Goal: Task Accomplishment & Management: Complete application form

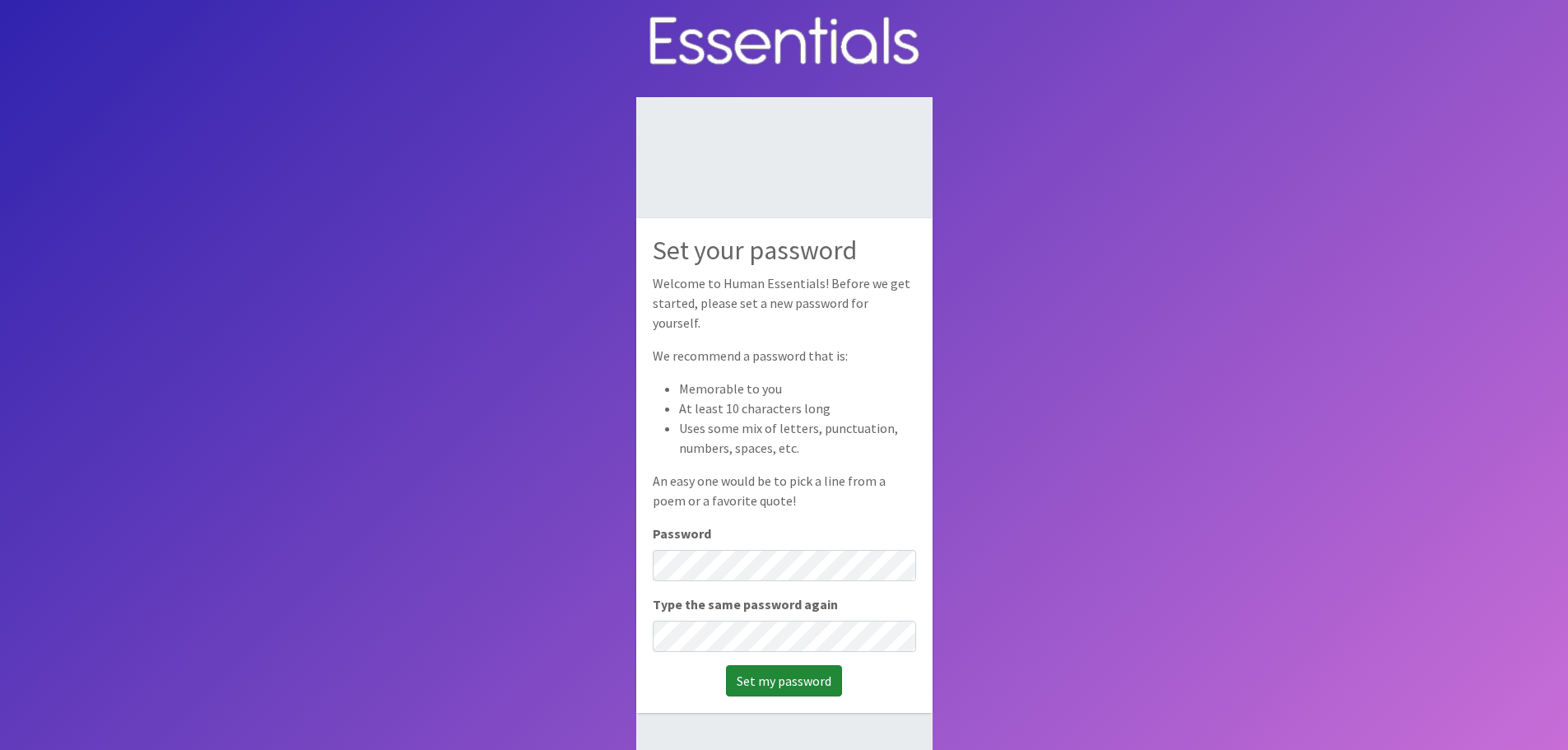
click at [779, 665] on input "Set my password" at bounding box center [784, 681] width 116 height 31
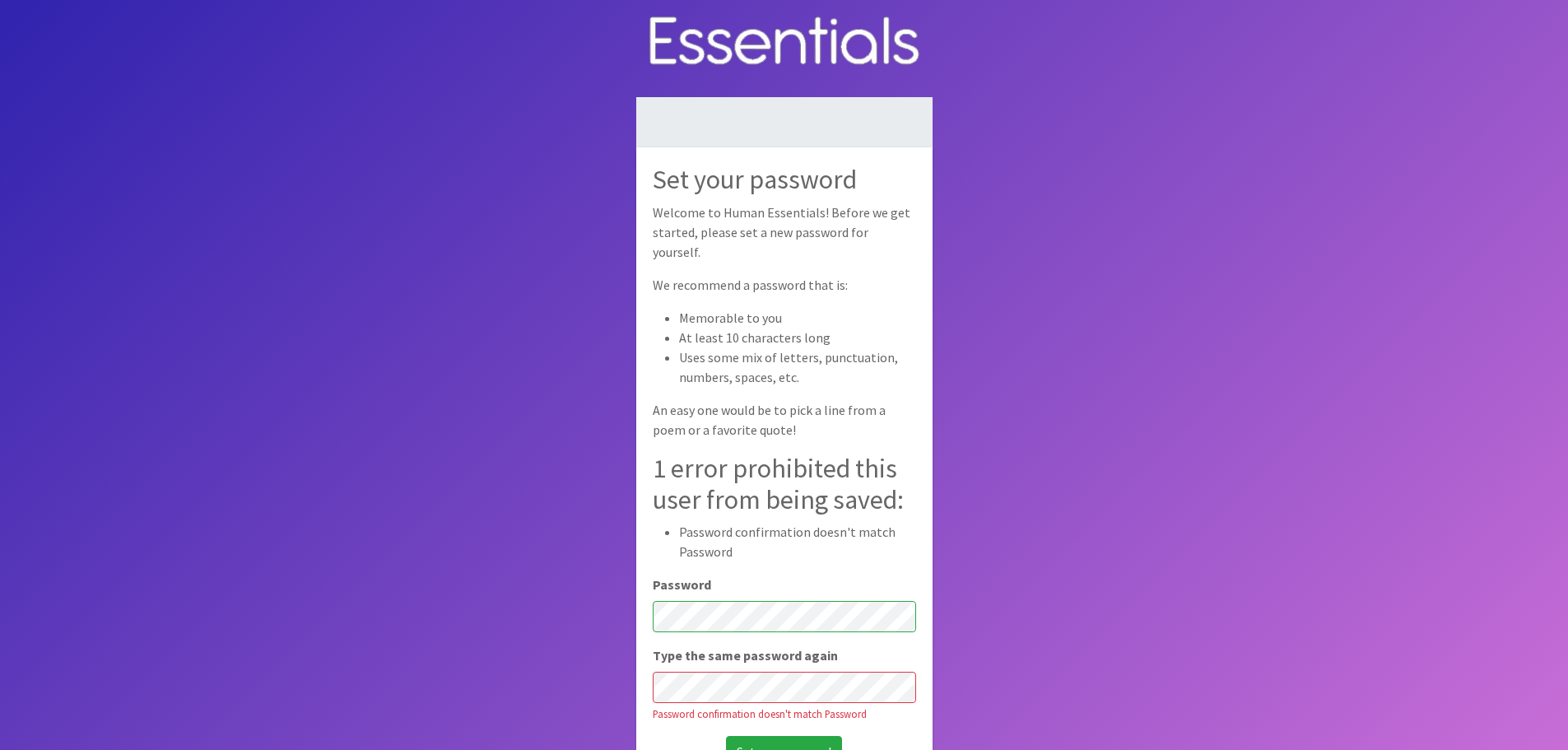
click at [726, 735] on input "Set my password" at bounding box center [784, 751] width 116 height 31
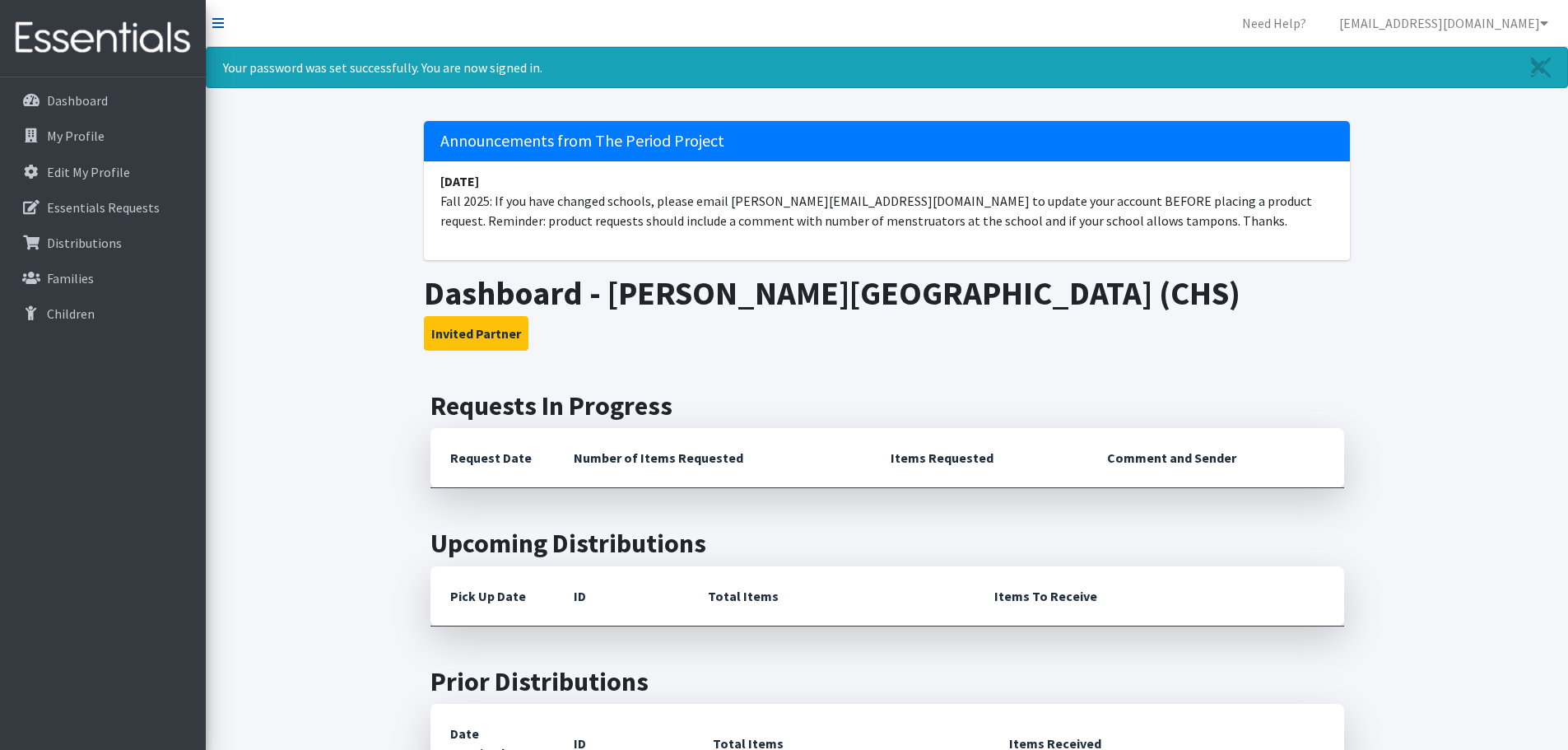
click at [219, 22] on icon at bounding box center [218, 23] width 12 height 13
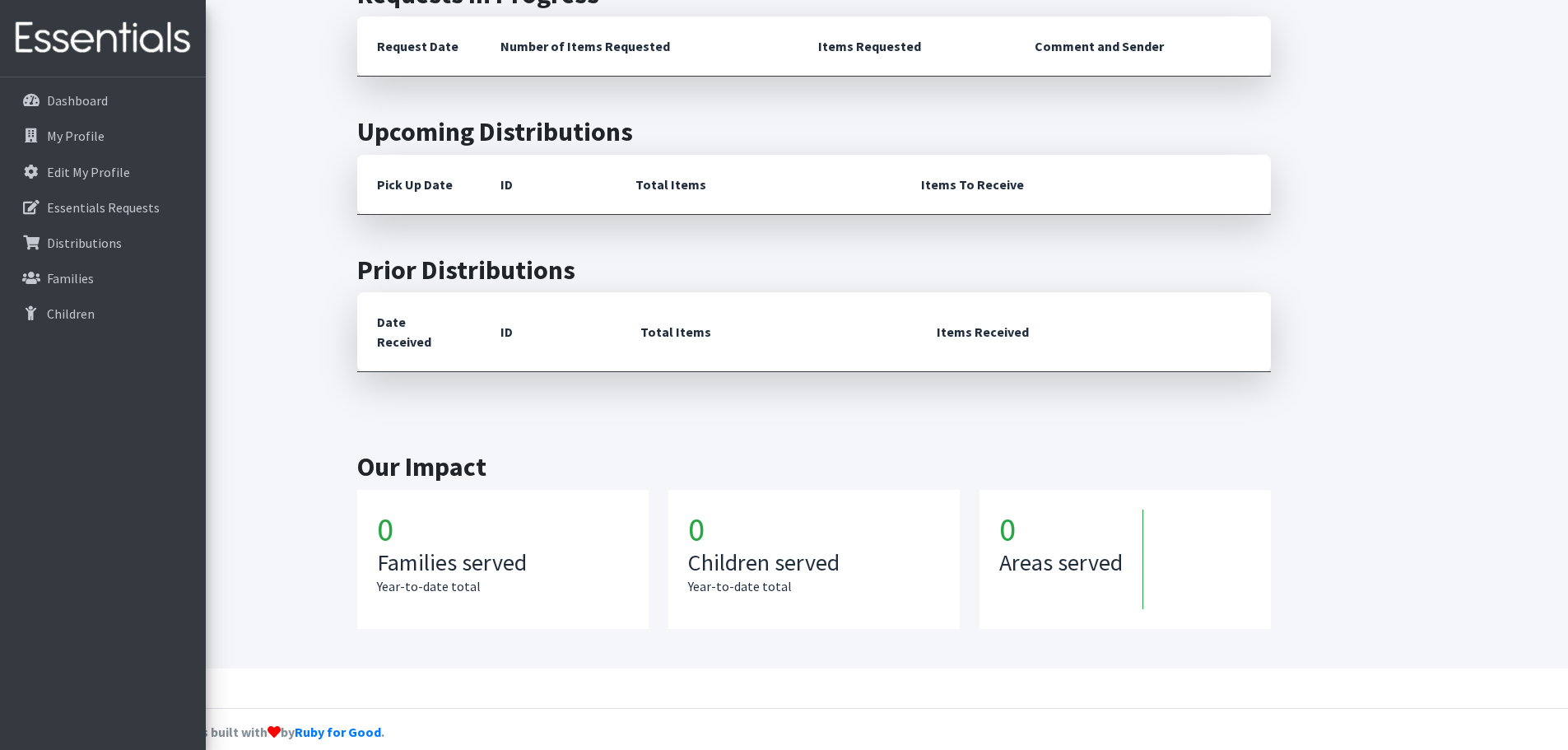
scroll to position [329, 0]
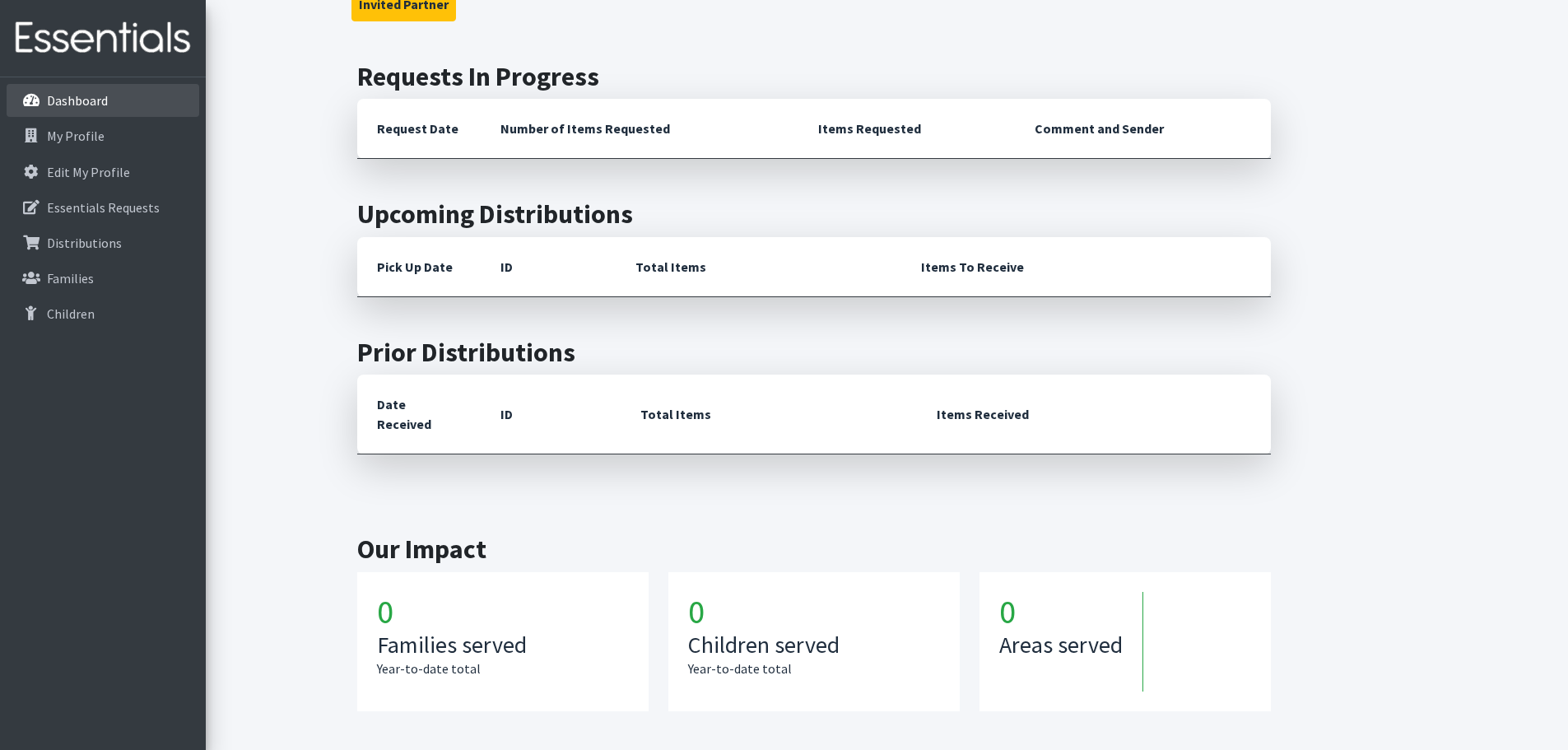
click at [47, 97] on p "Dashboard" at bounding box center [47, 101] width 0 height 20
click at [47, 135] on p "My Profile" at bounding box center [47, 136] width 0 height 20
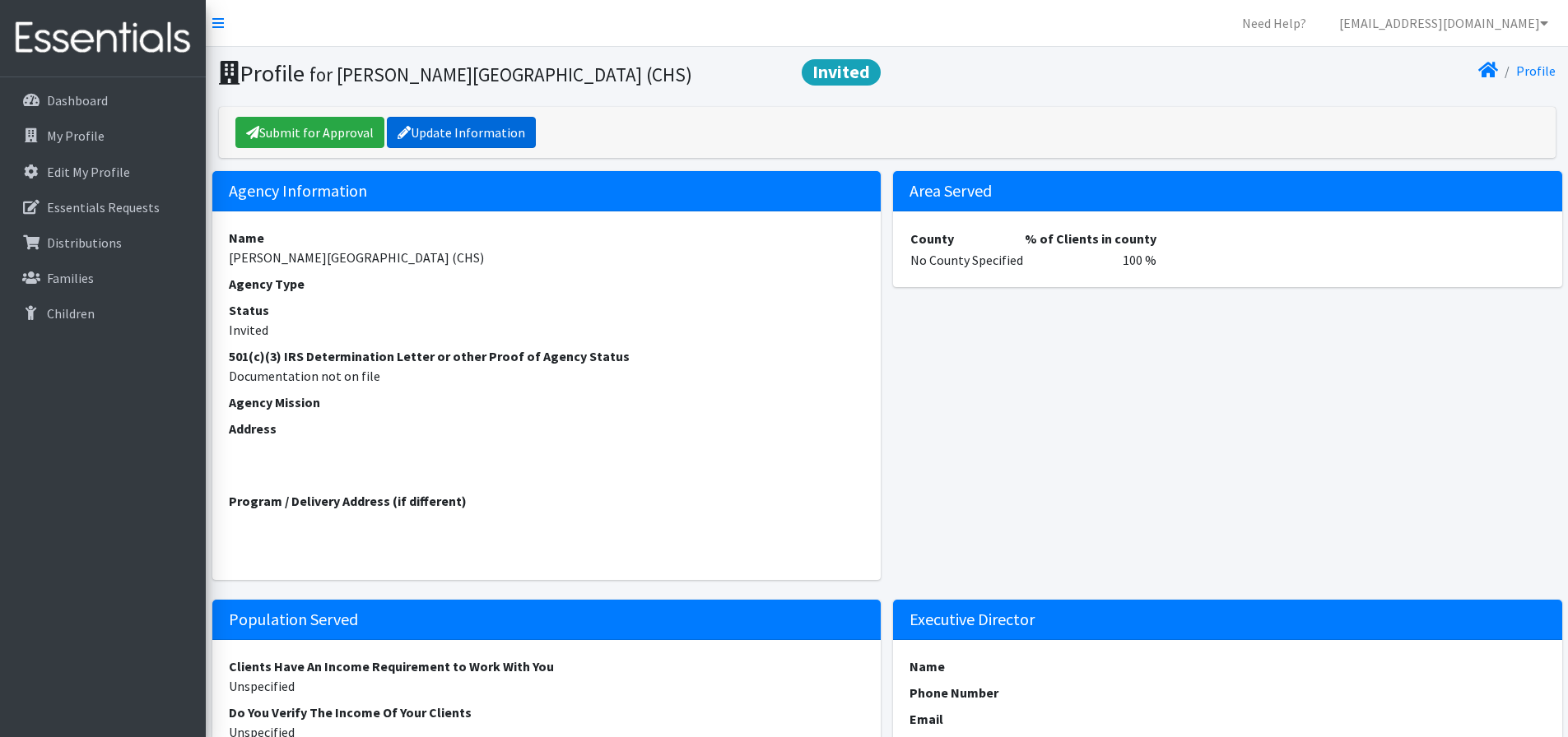
click at [466, 131] on link "Update Information" at bounding box center [462, 133] width 149 height 31
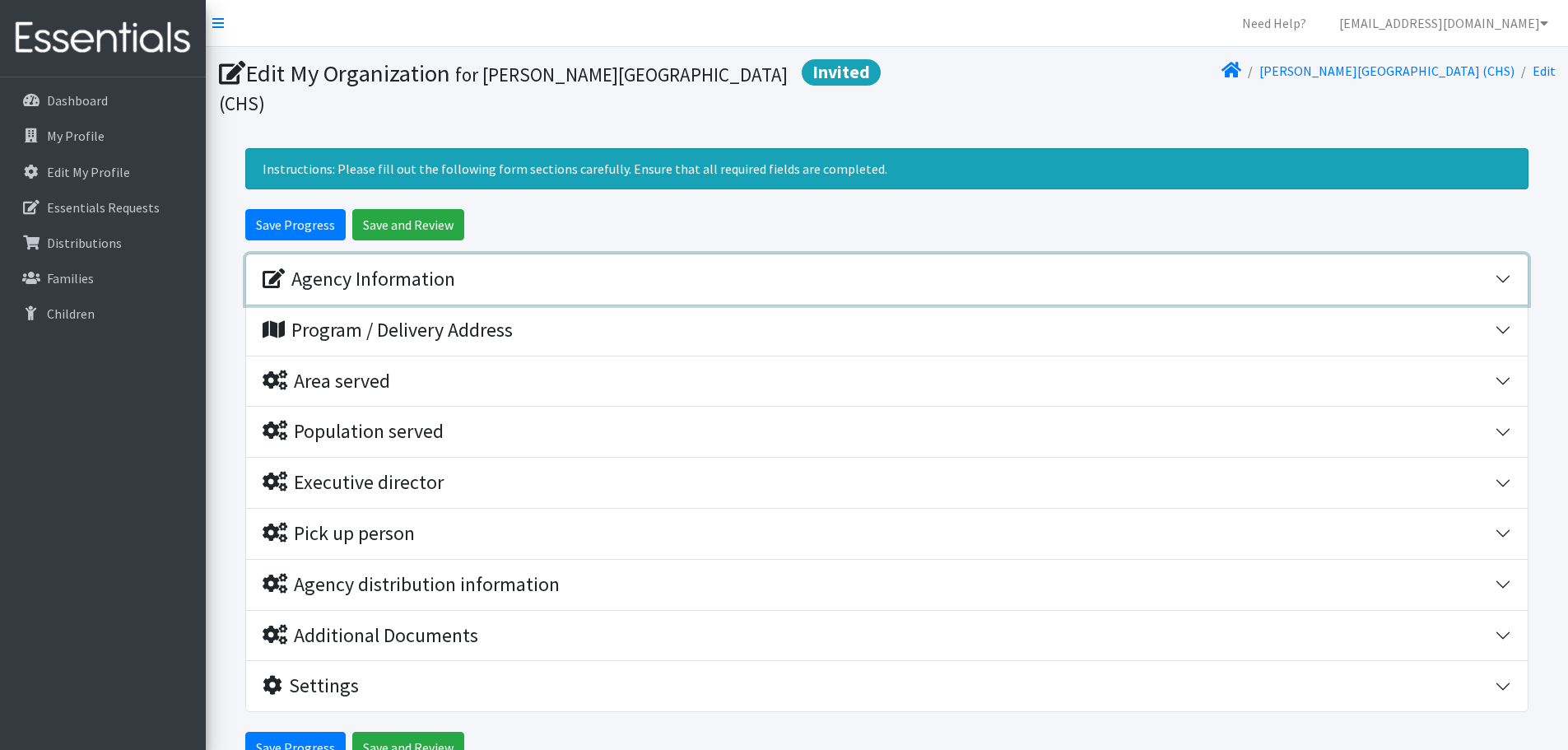
click at [440, 267] on div "Agency Information" at bounding box center [359, 279] width 193 height 24
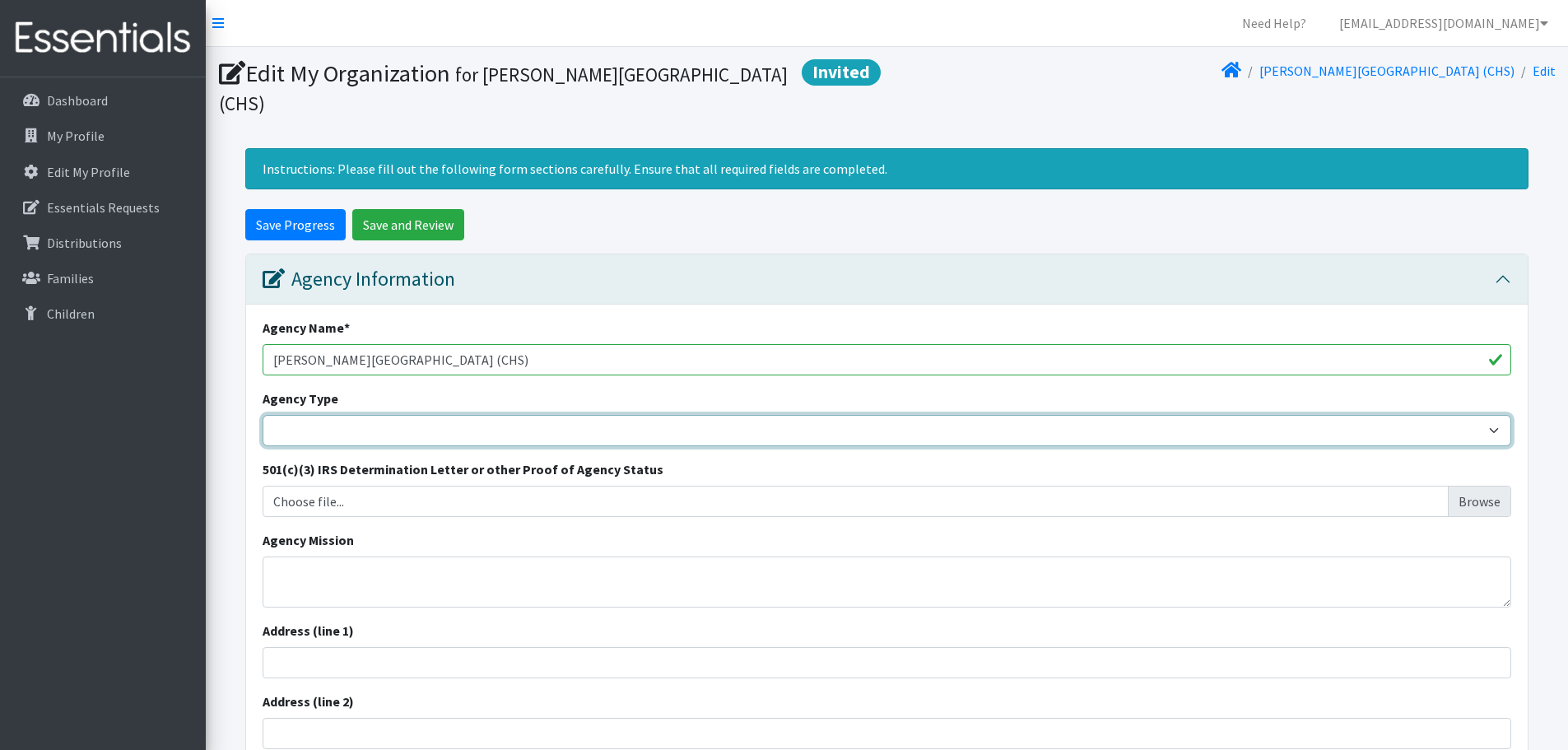
click at [415, 415] on select "Basic Needs Bank Career technical training [MEDICAL_DATA] resource center [DEMO…" at bounding box center [887, 430] width 1249 height 31
select select "es"
click at [263, 415] on select "Basic Needs Bank Career technical training [MEDICAL_DATA] resource center [DEMO…" at bounding box center [887, 430] width 1249 height 31
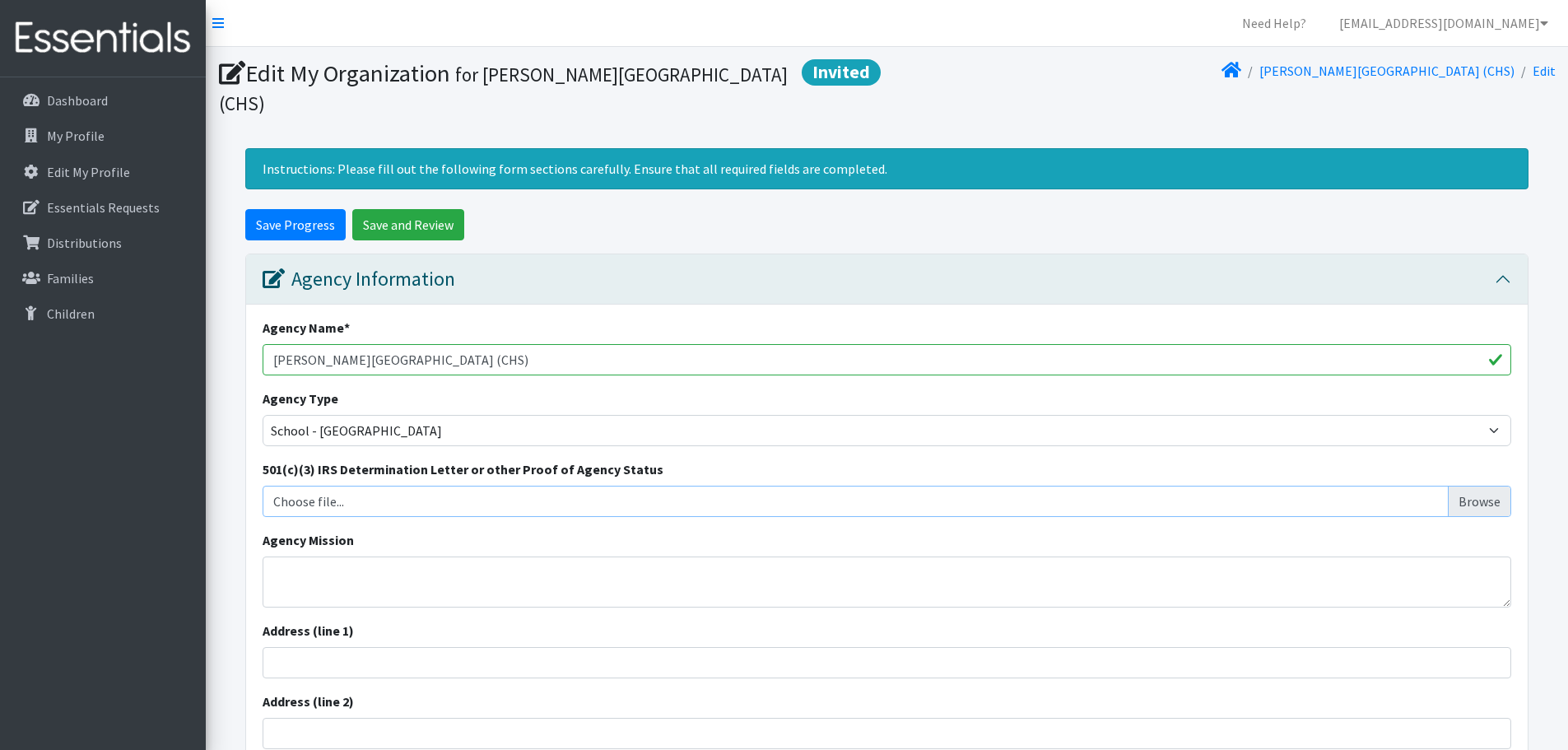
click at [439, 485] on input "Choose file..." at bounding box center [887, 501] width 1236 height 31
click at [379, 647] on input "Address (line 1)" at bounding box center [887, 663] width 1249 height 31
type input "[STREET_ADDRESS][PERSON_NAME]"
type input "[GEOGRAPHIC_DATA]"
type input "SC"
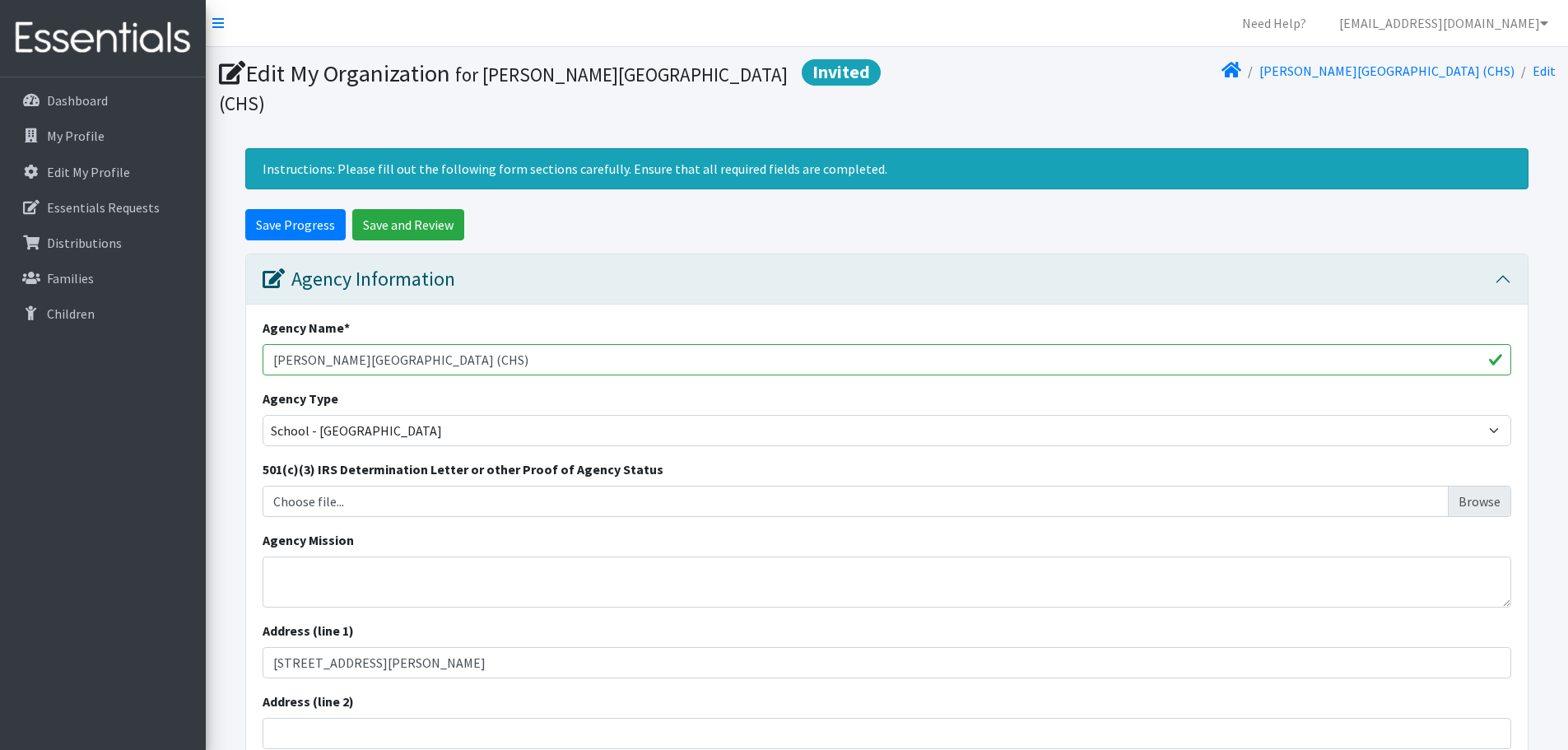
type input "29403"
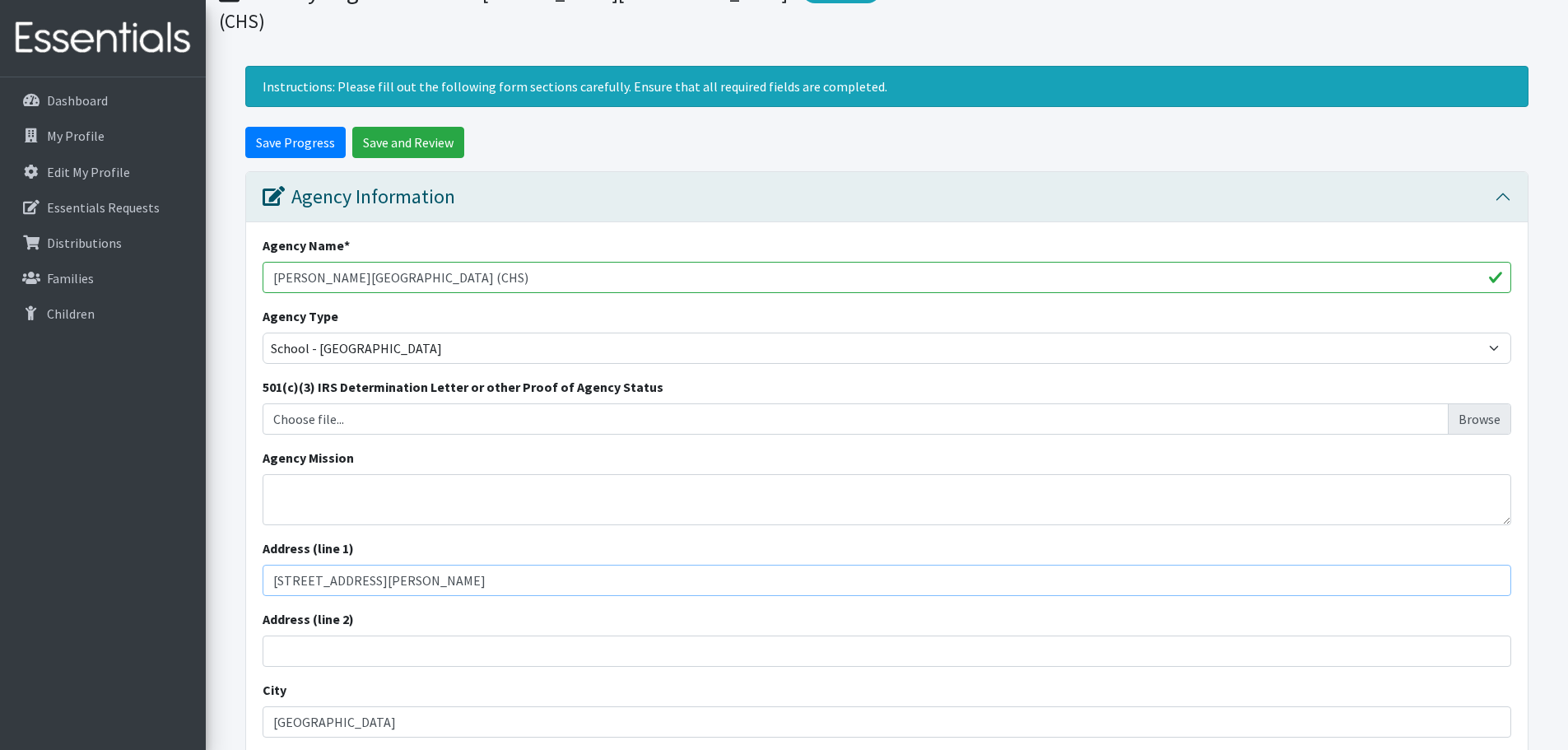
scroll to position [165, 0]
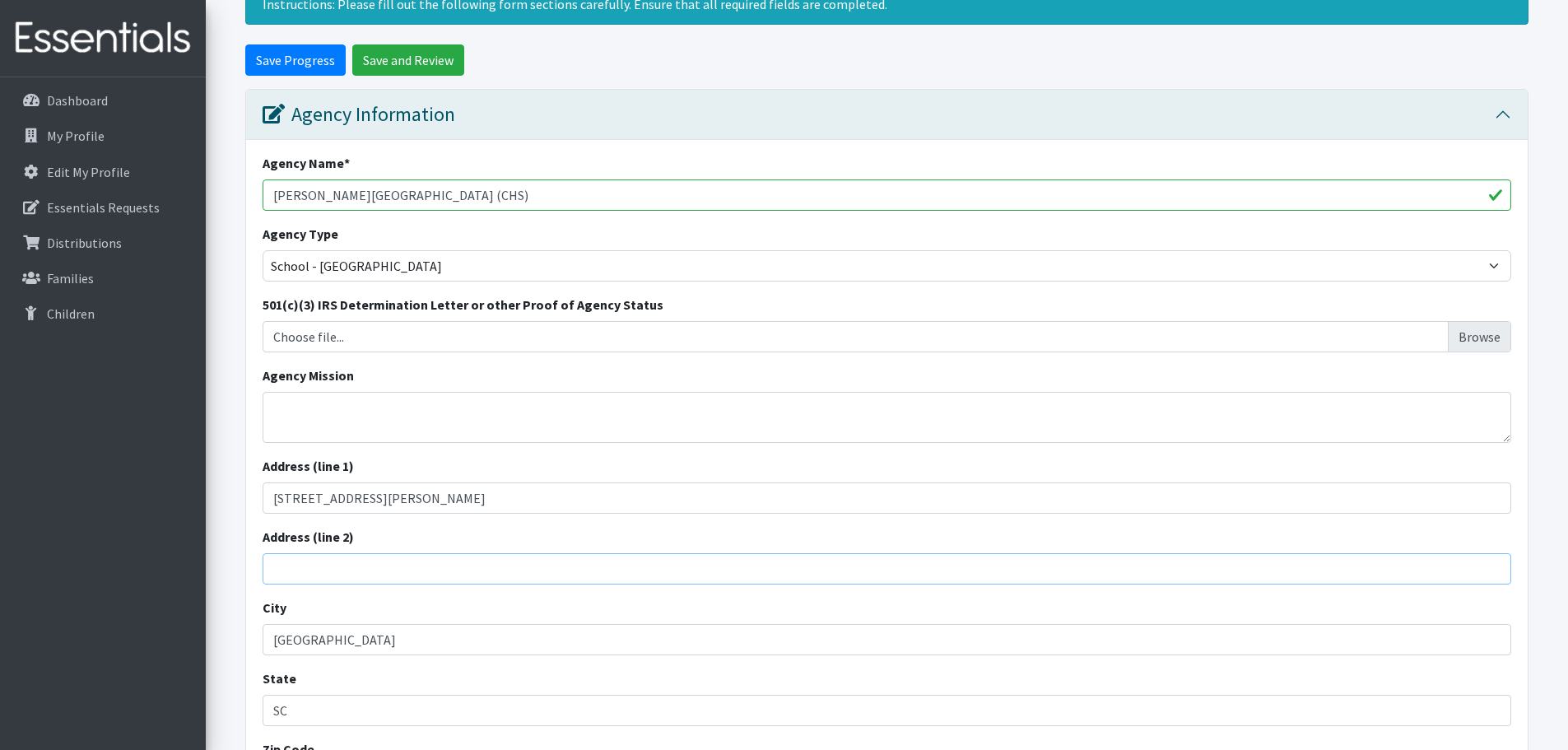
click at [334, 553] on input "Address (line 2)" at bounding box center [887, 568] width 1249 height 31
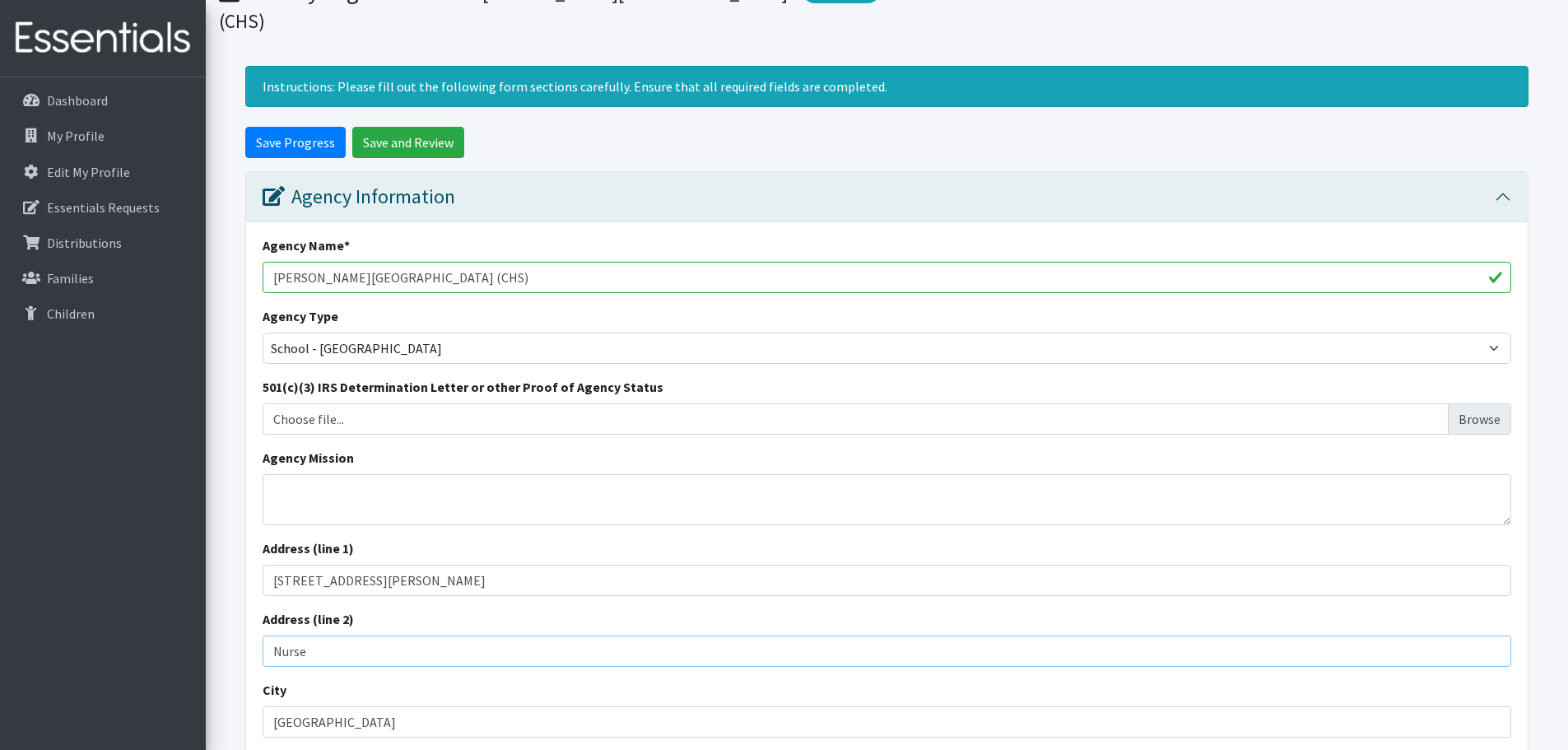
click at [474, 635] on input "Nurse" at bounding box center [887, 651] width 1249 height 31
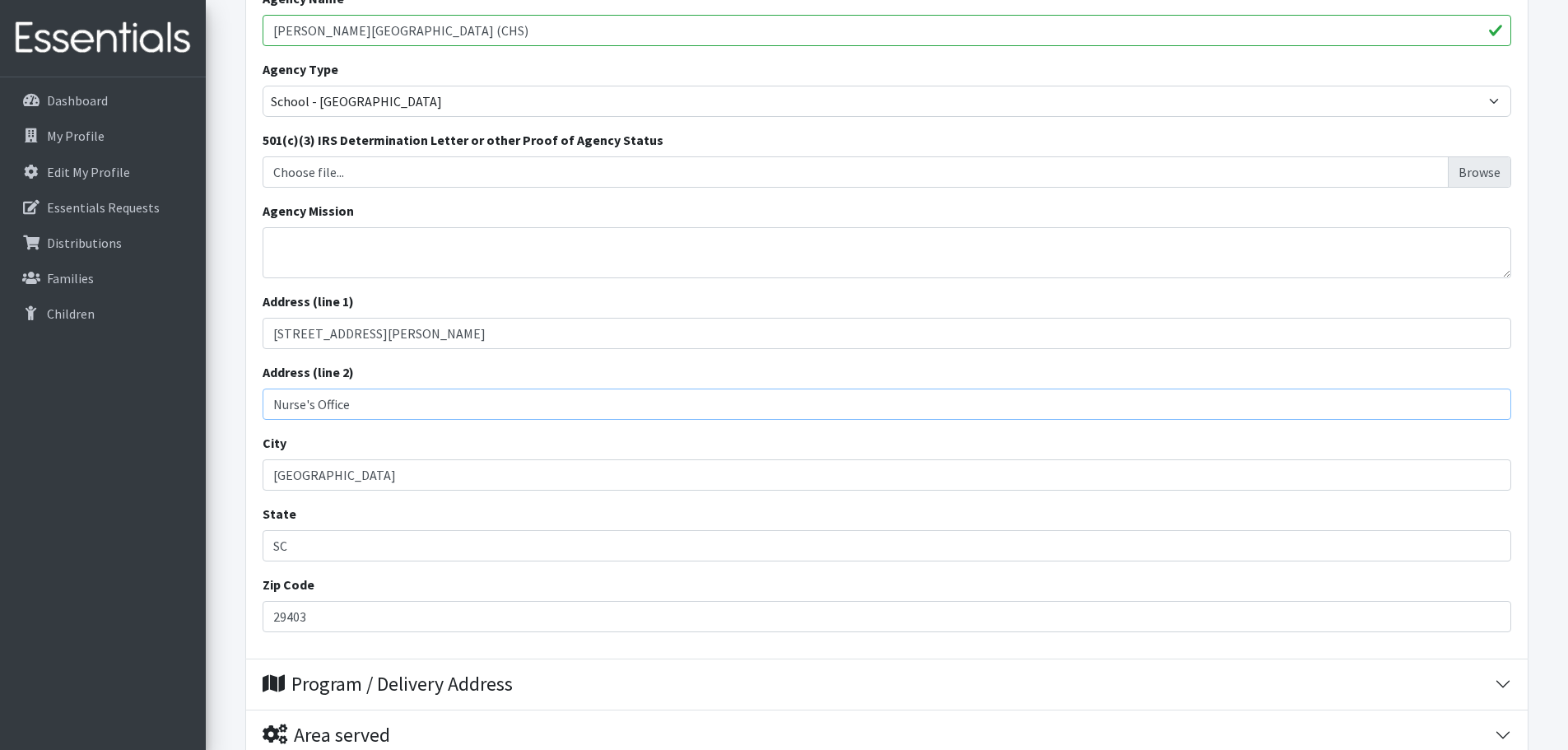
scroll to position [412, 0]
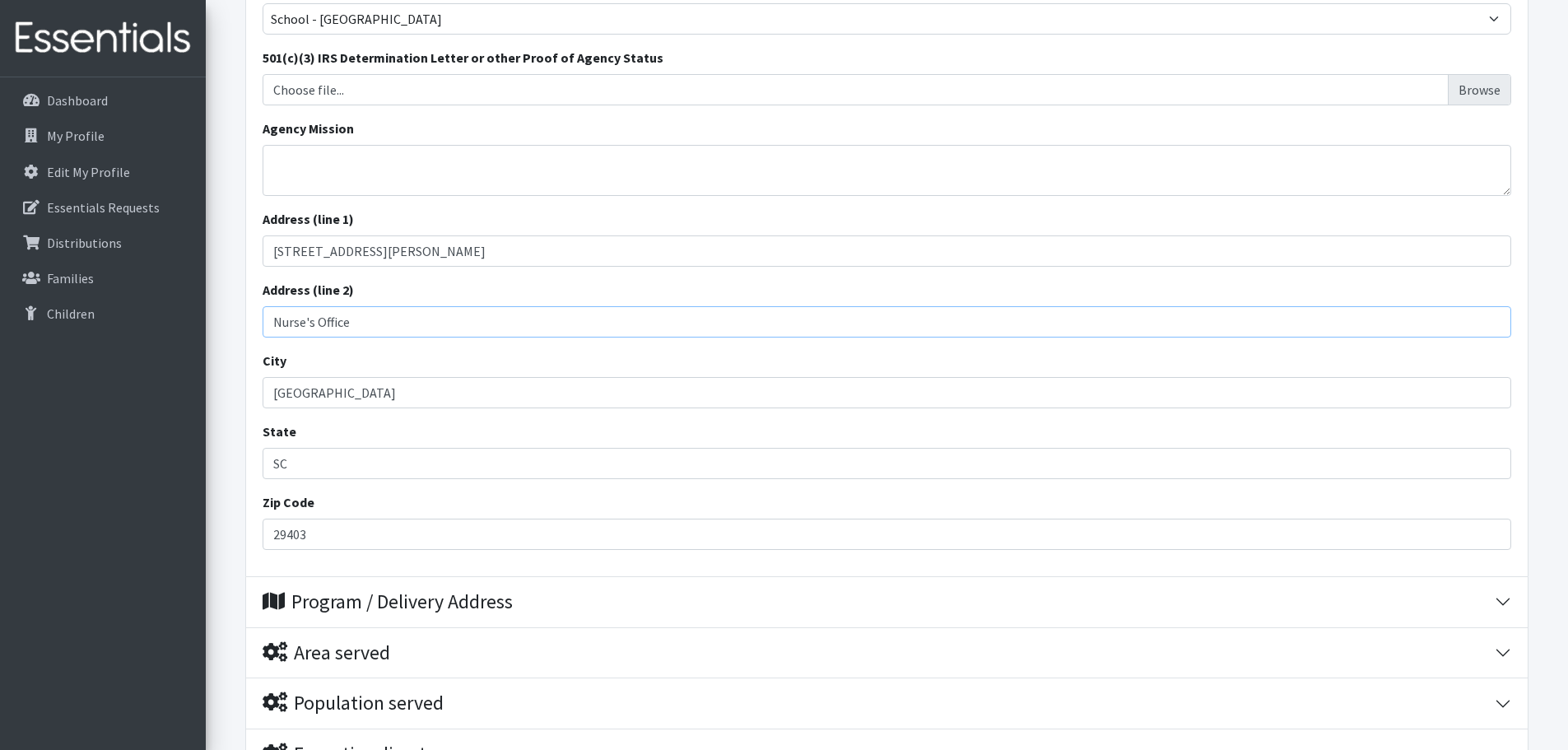
type input "Nurse's Office"
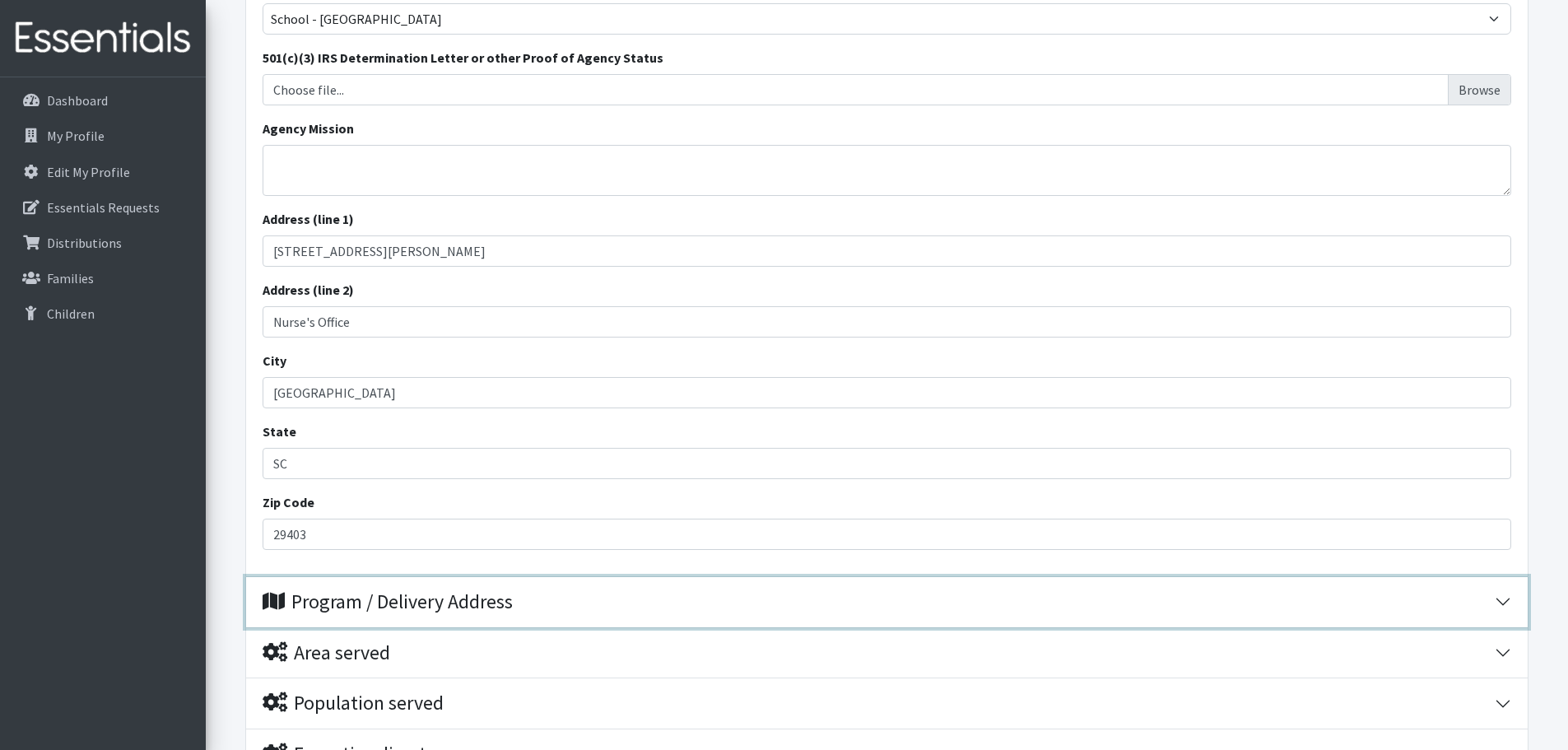
click at [506, 590] on div "Program / Delivery Address" at bounding box center [387, 602] width 250 height 24
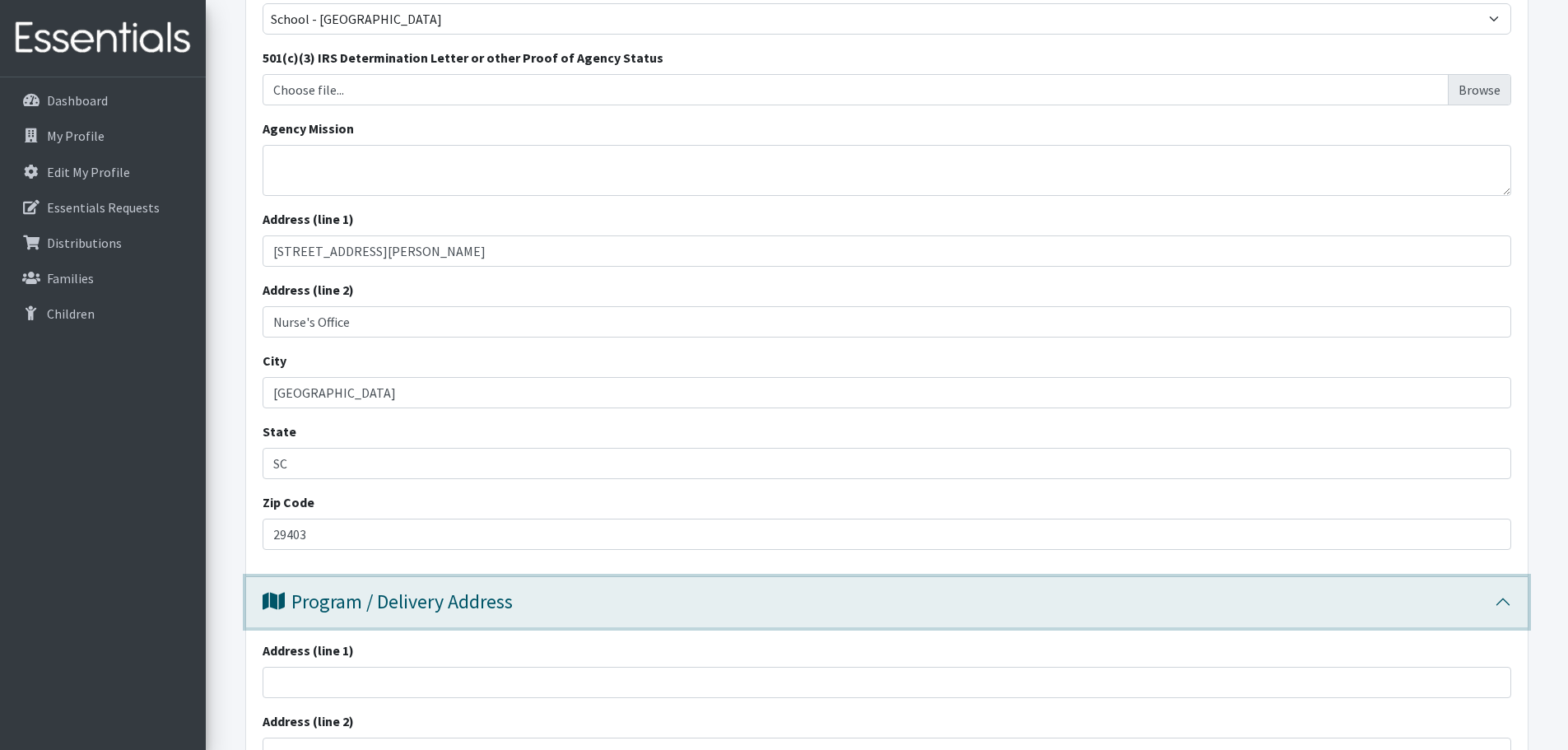
scroll to position [494, 0]
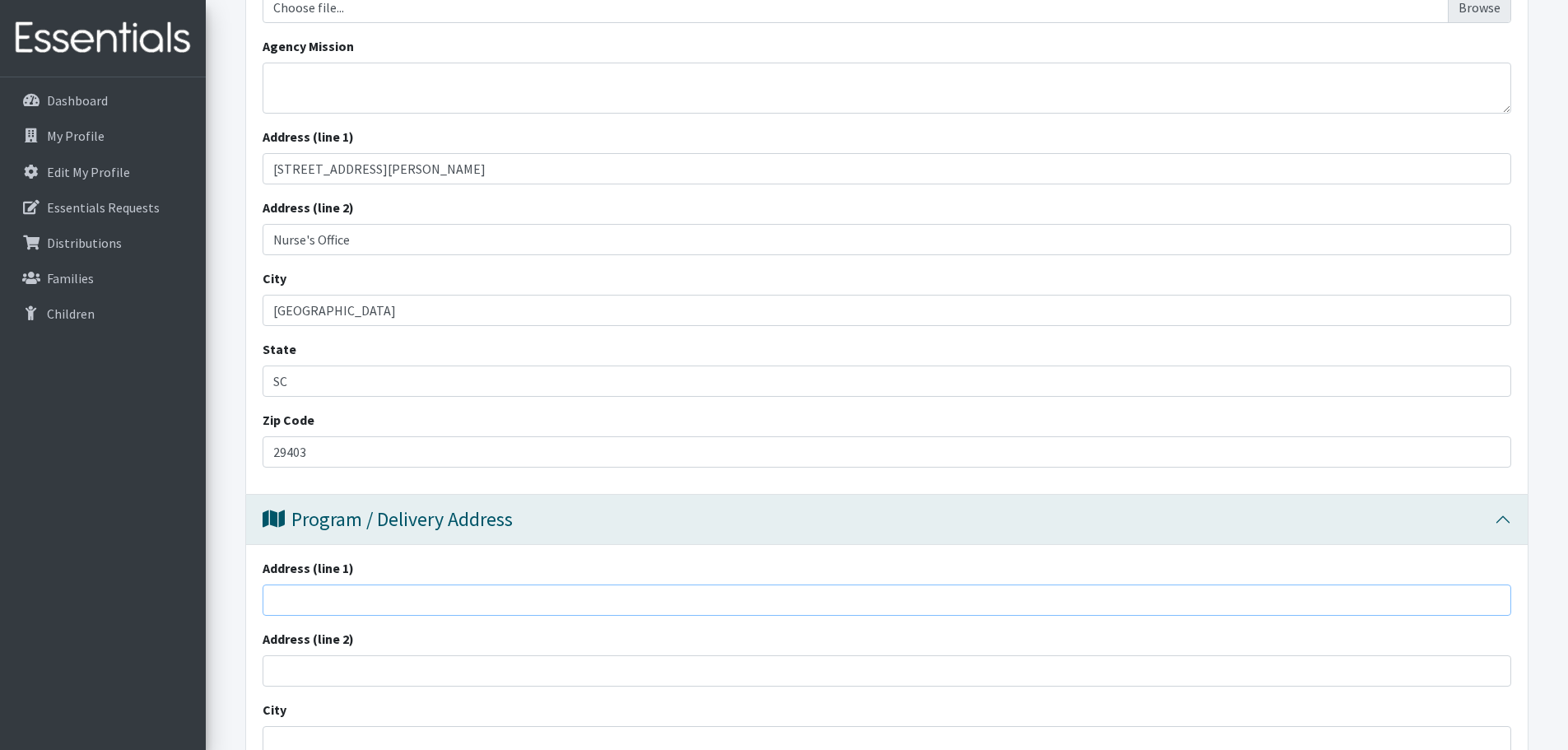
click at [502, 585] on input "Address (line 1)" at bounding box center [887, 600] width 1249 height 31
type input "[STREET_ADDRESS][PERSON_NAME]"
type input "[GEOGRAPHIC_DATA]"
type input "SC"
type input "29403"
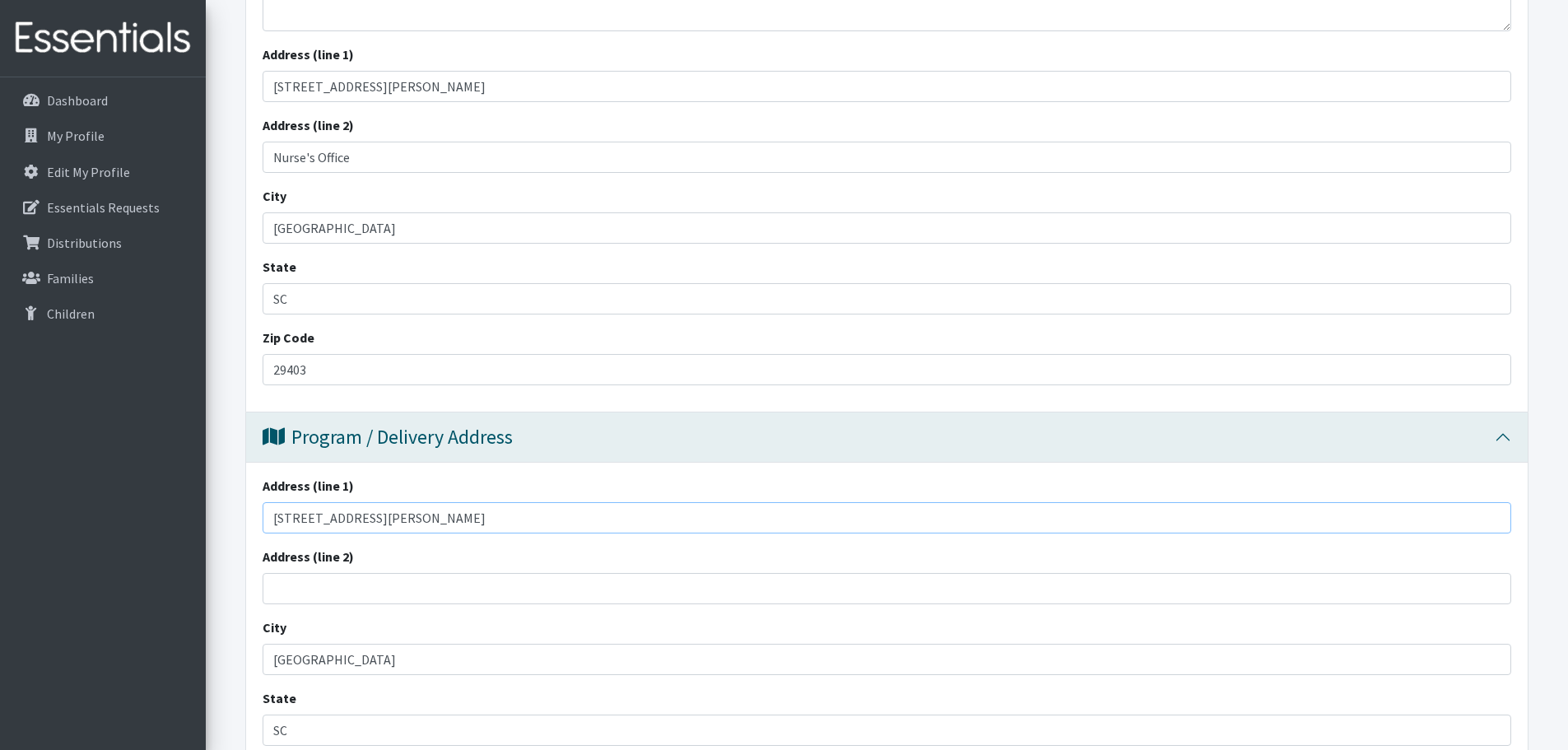
scroll to position [658, 0]
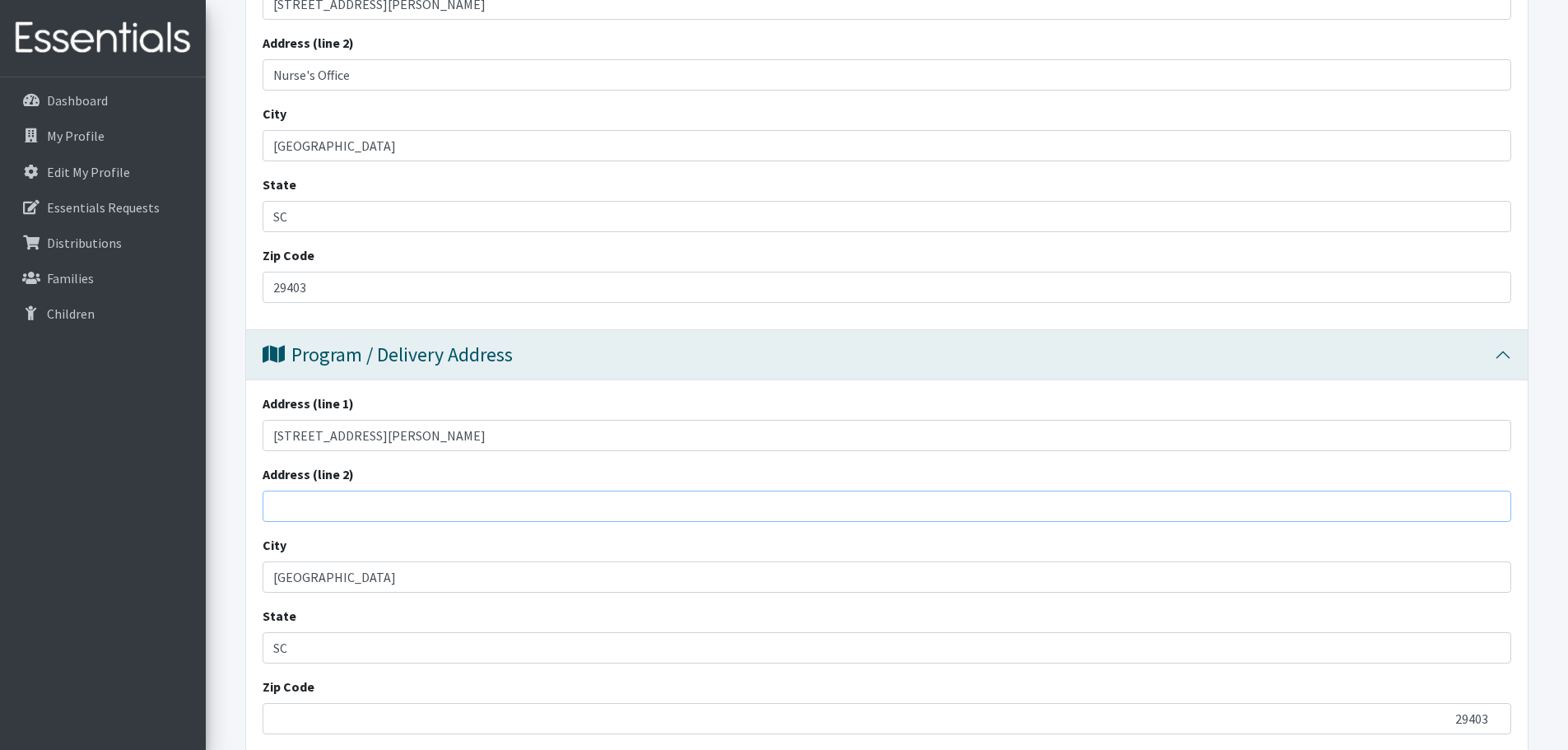
click at [384, 491] on input "Address (line 2)" at bounding box center [887, 506] width 1249 height 31
type input "Nurse's Office"
click at [375, 703] on input "29403" at bounding box center [887, 718] width 1249 height 31
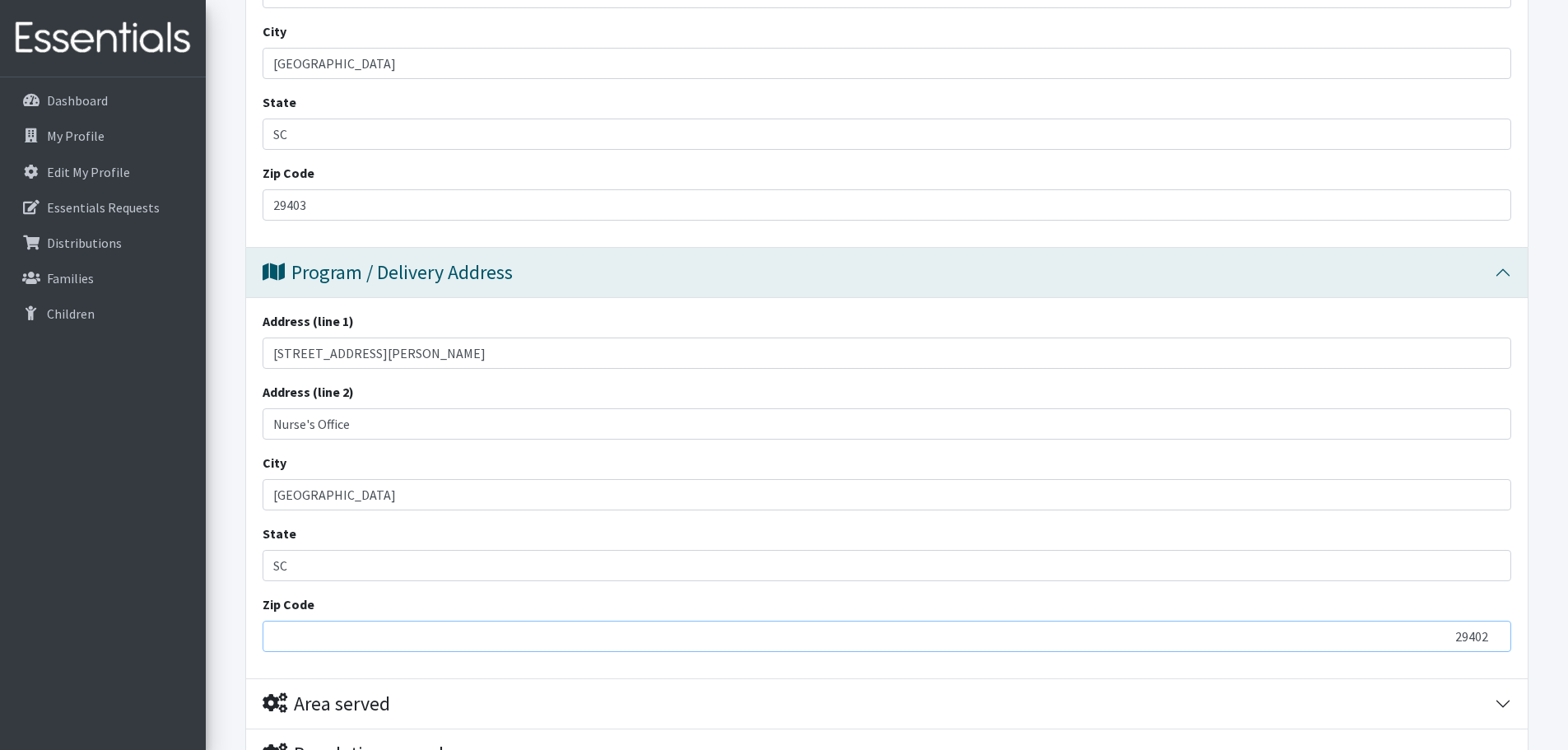
type input "29402"
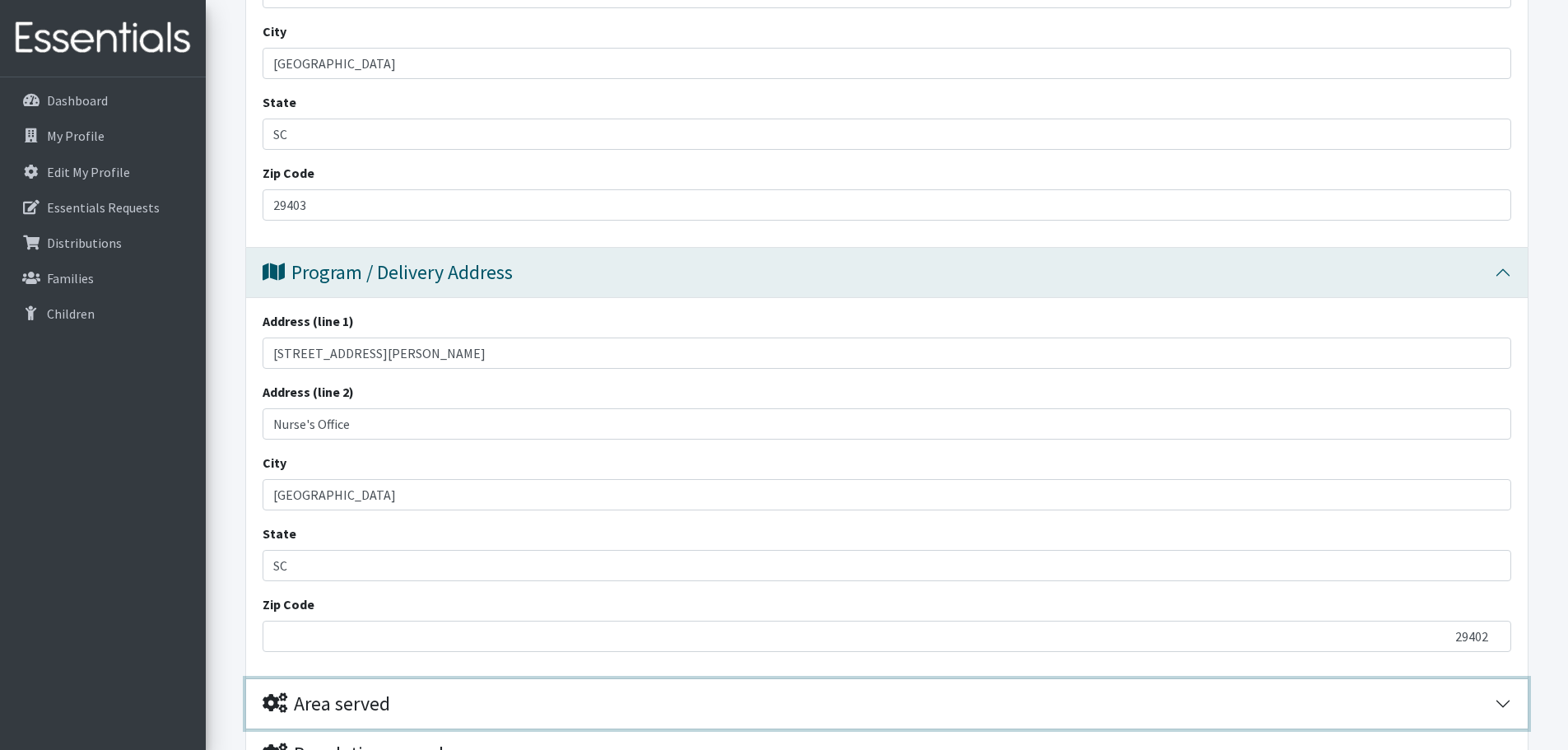
click at [360, 692] on div "Area served" at bounding box center [326, 704] width 127 height 24
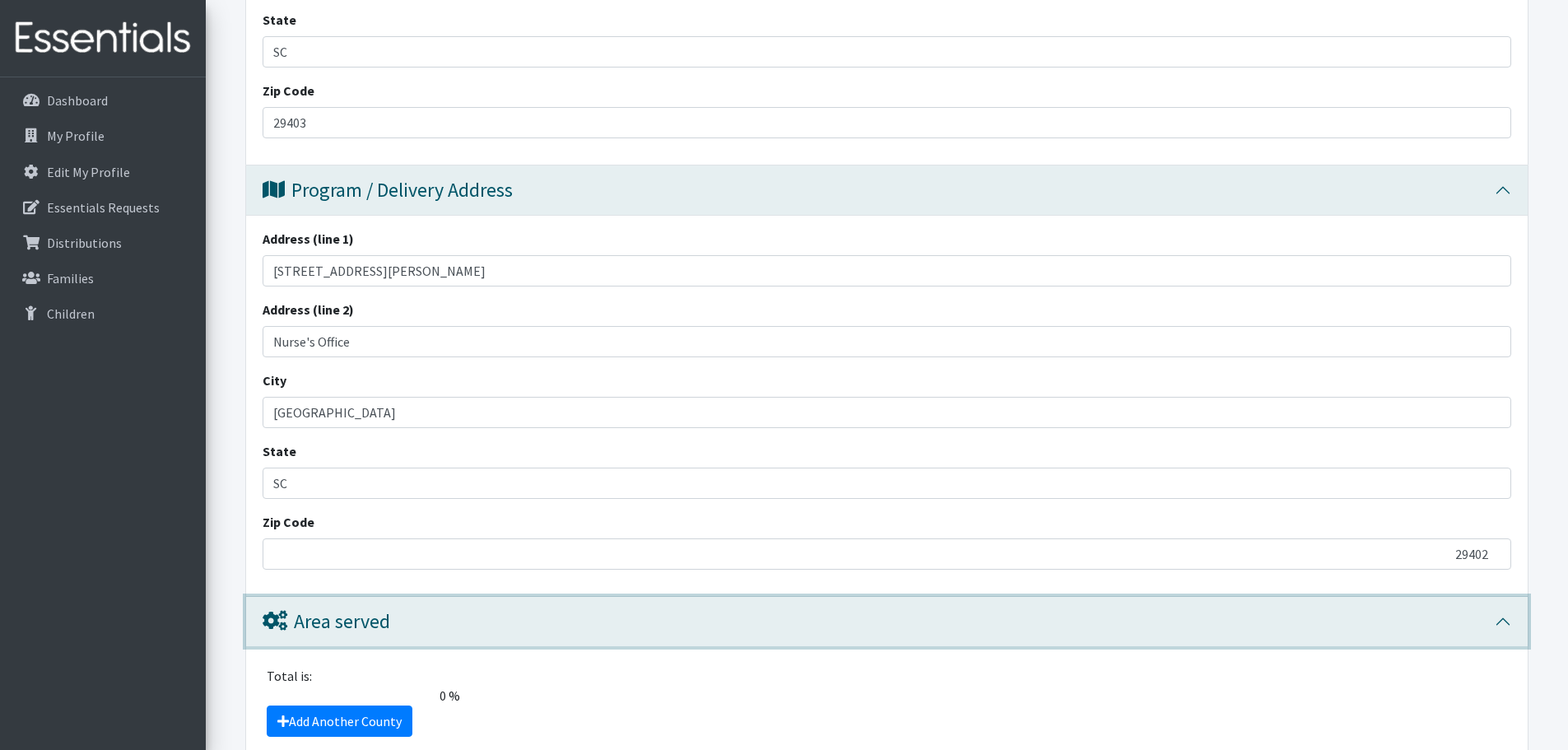
scroll to position [905, 0]
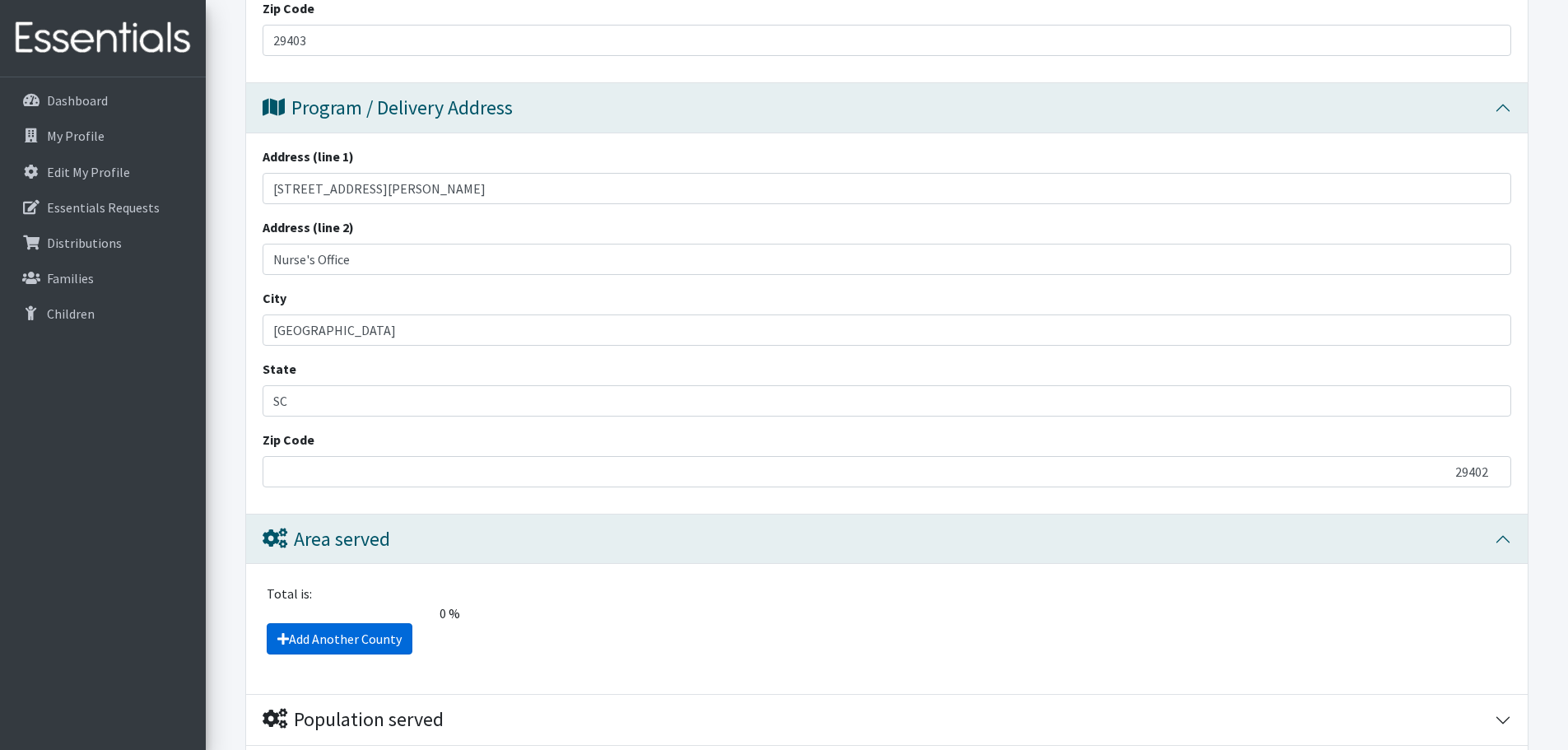
click at [363, 623] on link "Add Another County" at bounding box center [339, 638] width 145 height 31
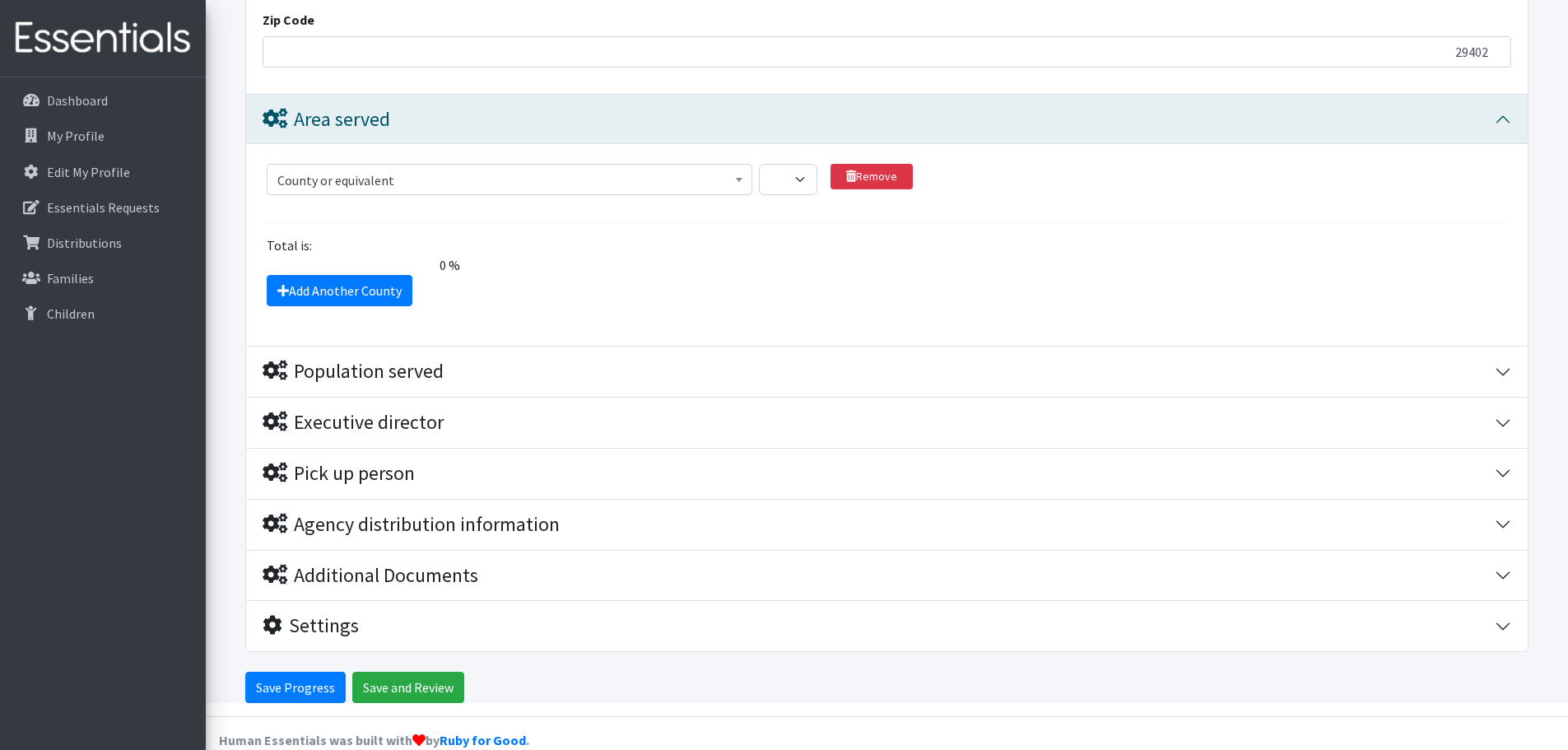
click at [404, 169] on span "County or equivalent" at bounding box center [509, 180] width 464 height 23
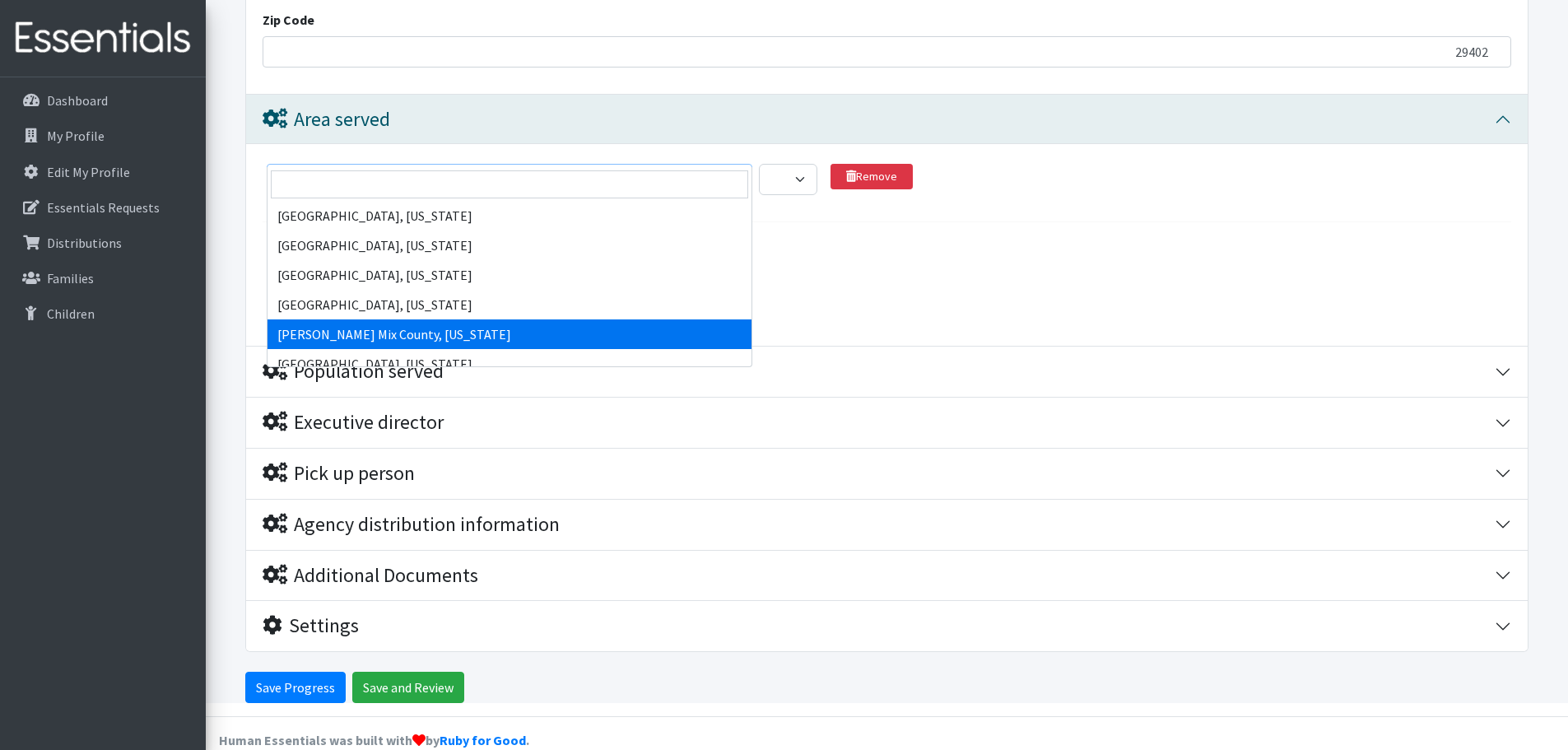
scroll to position [13872, 0]
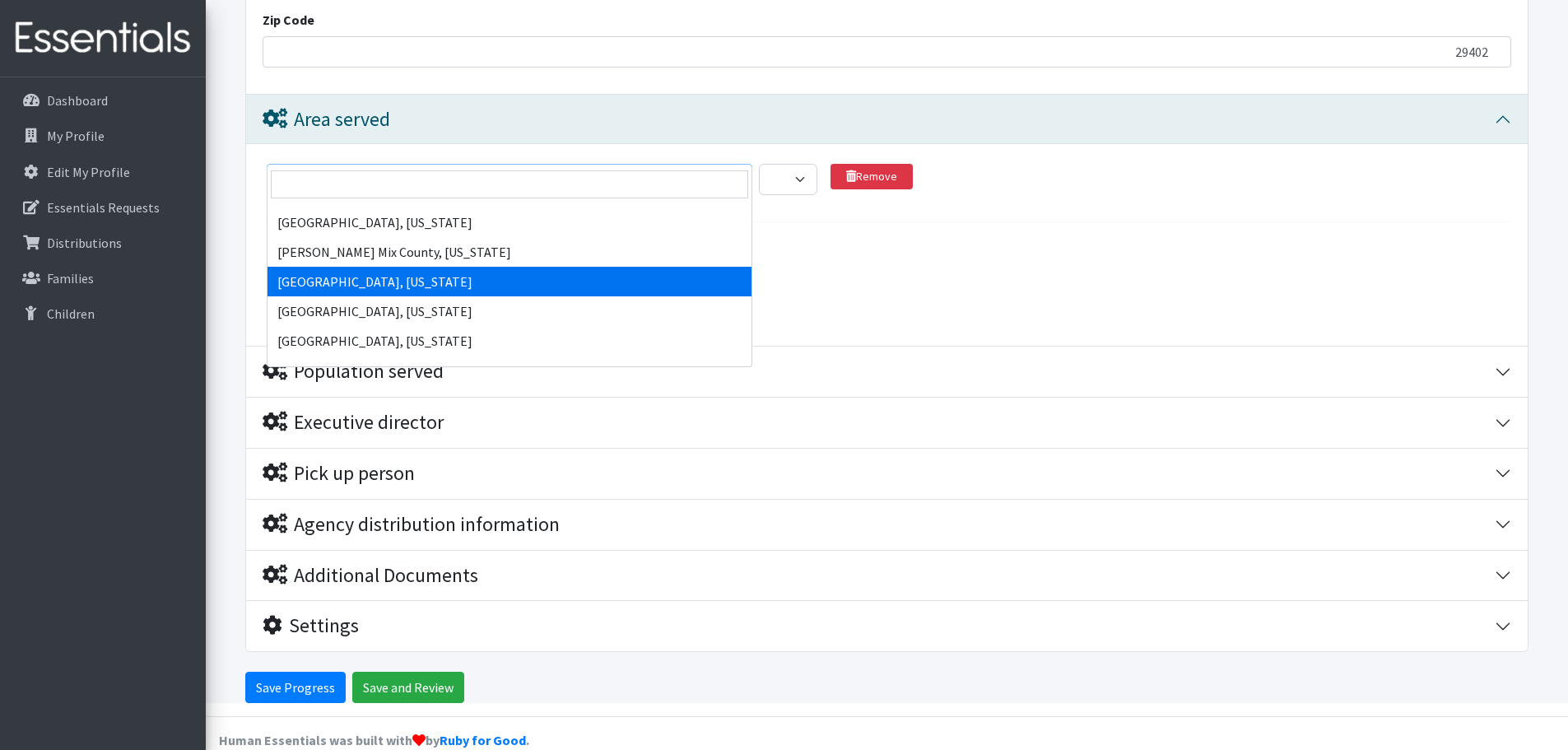
select select "467"
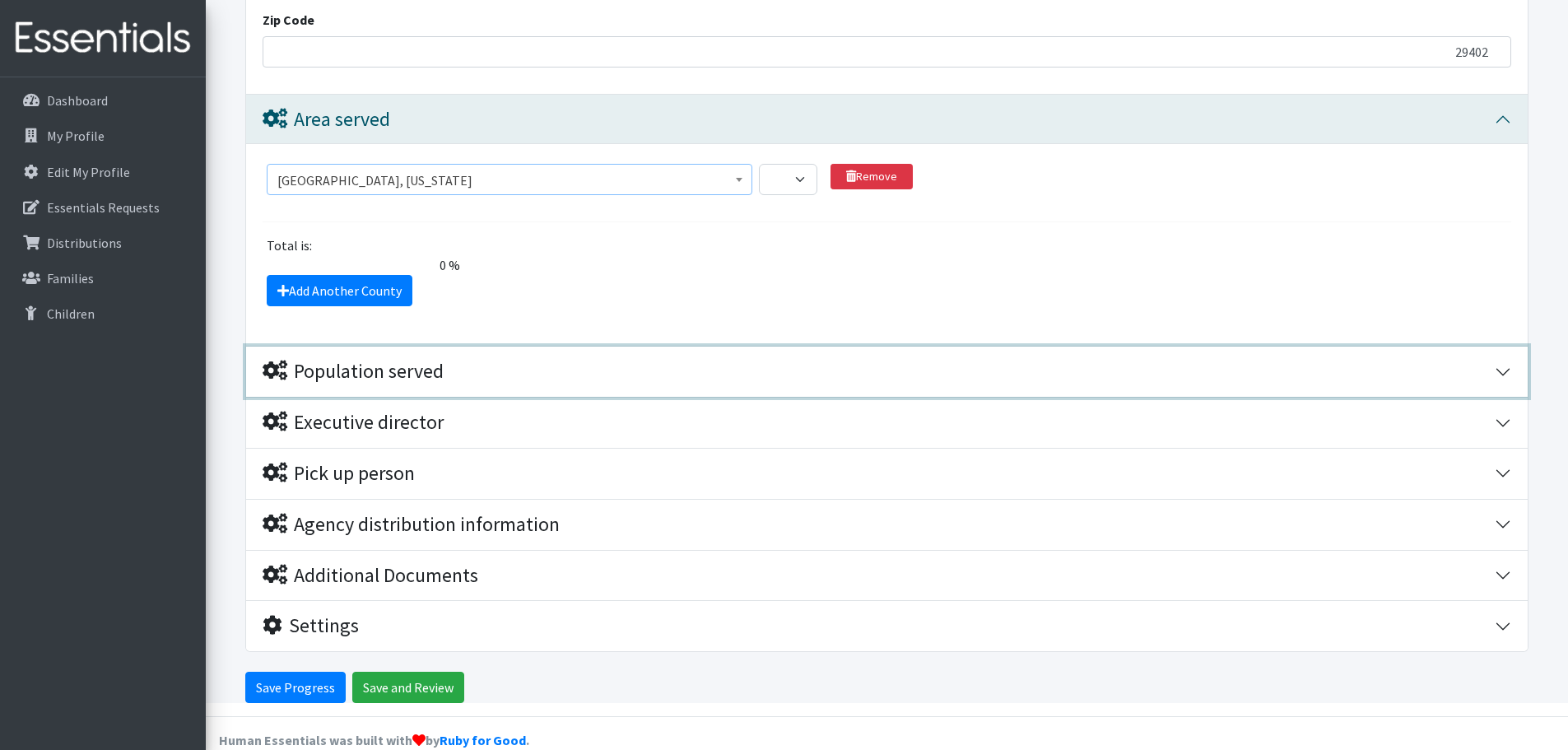
click at [422, 360] on div "Population served" at bounding box center [353, 372] width 181 height 24
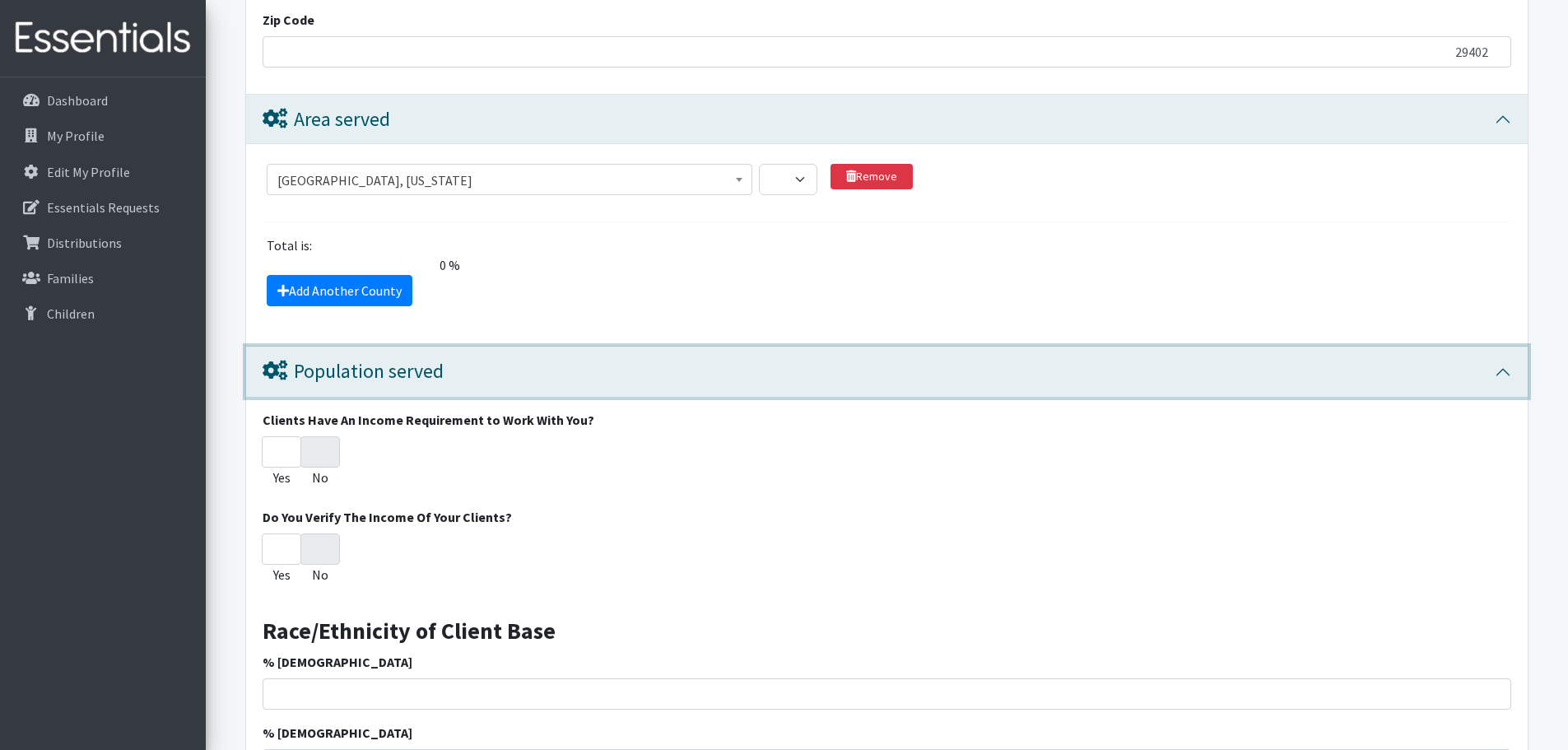
scroll to position [2561, 0]
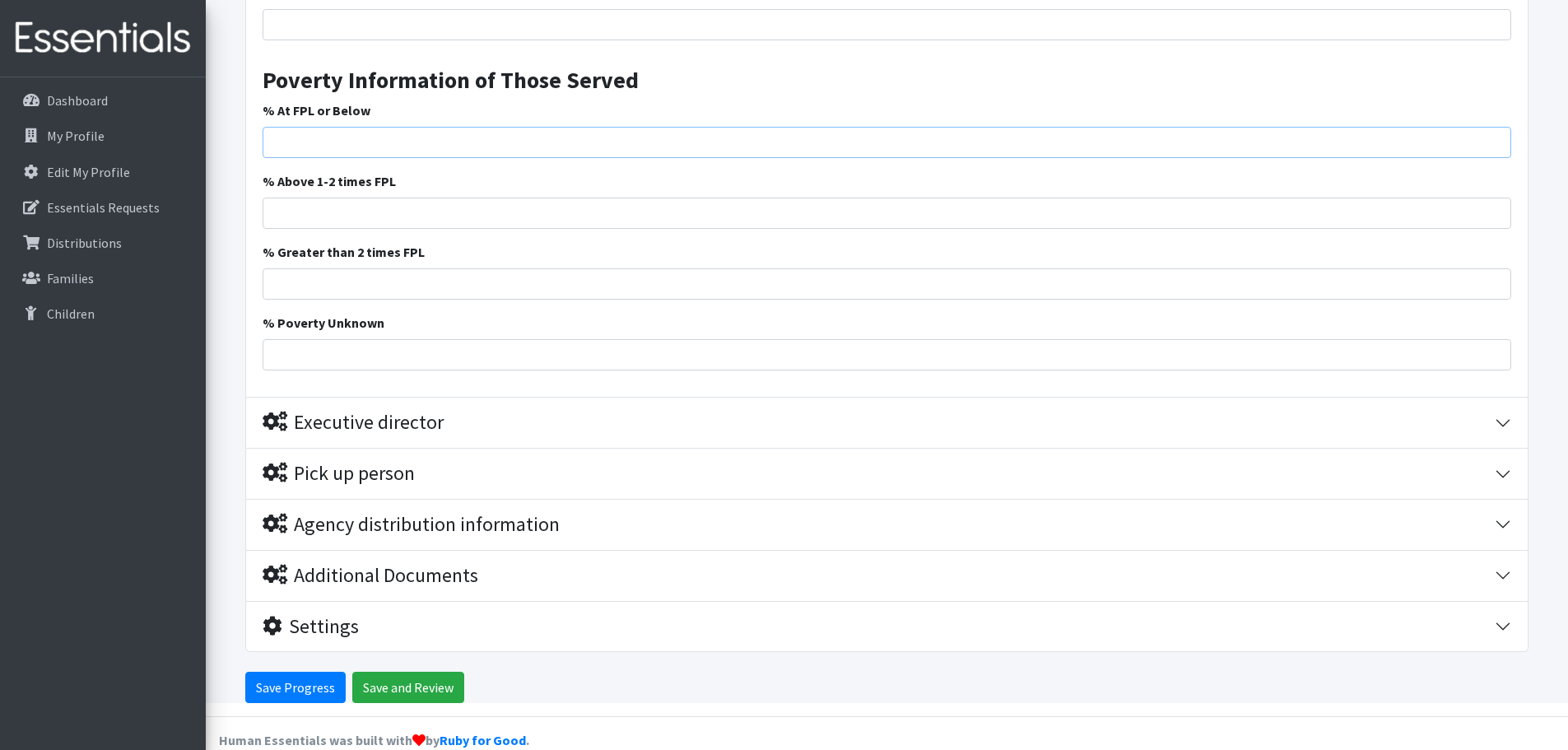
click at [374, 126] on input "% At FPL or Below" at bounding box center [887, 142] width 1249 height 31
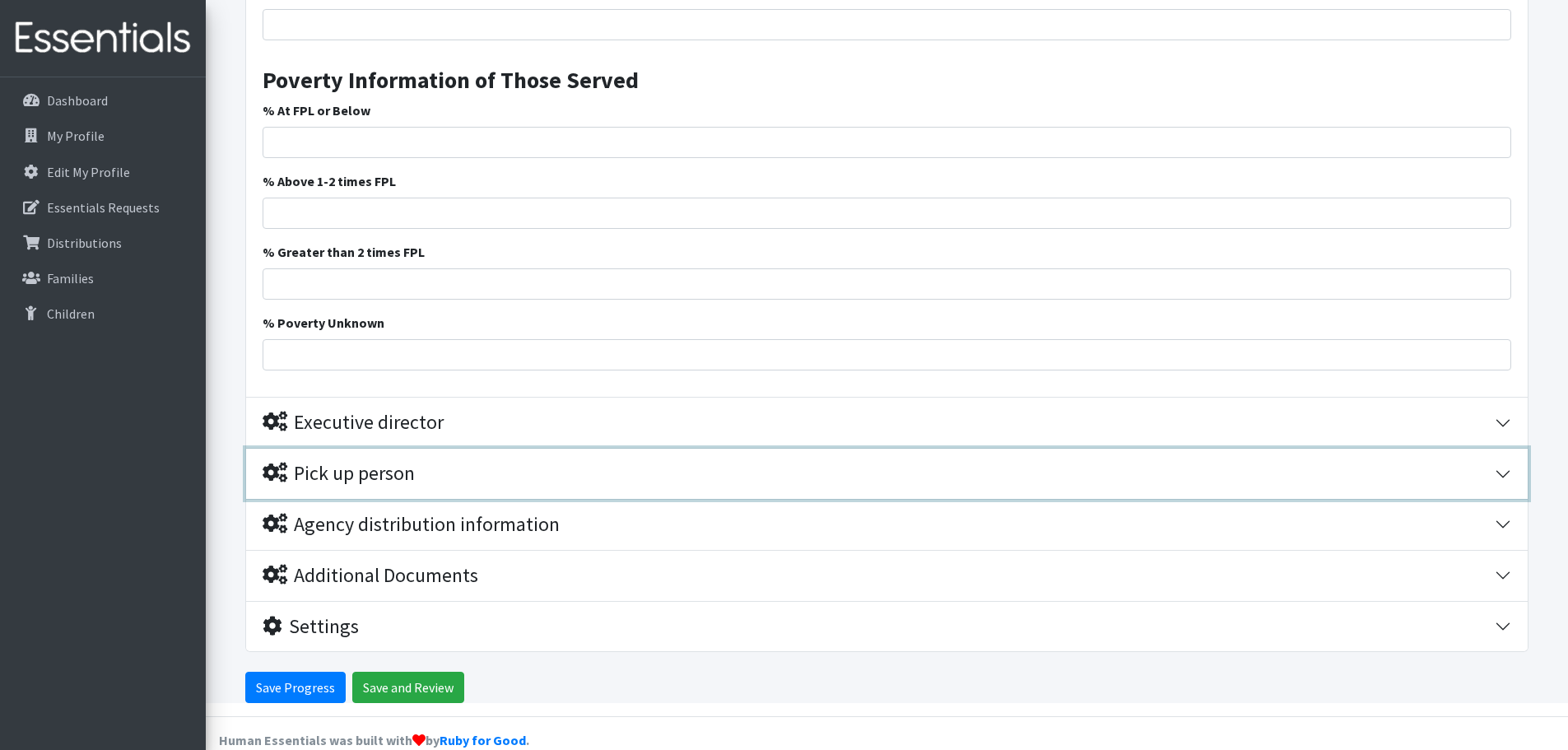
click at [335, 462] on div "Pick up person" at bounding box center [339, 474] width 153 height 24
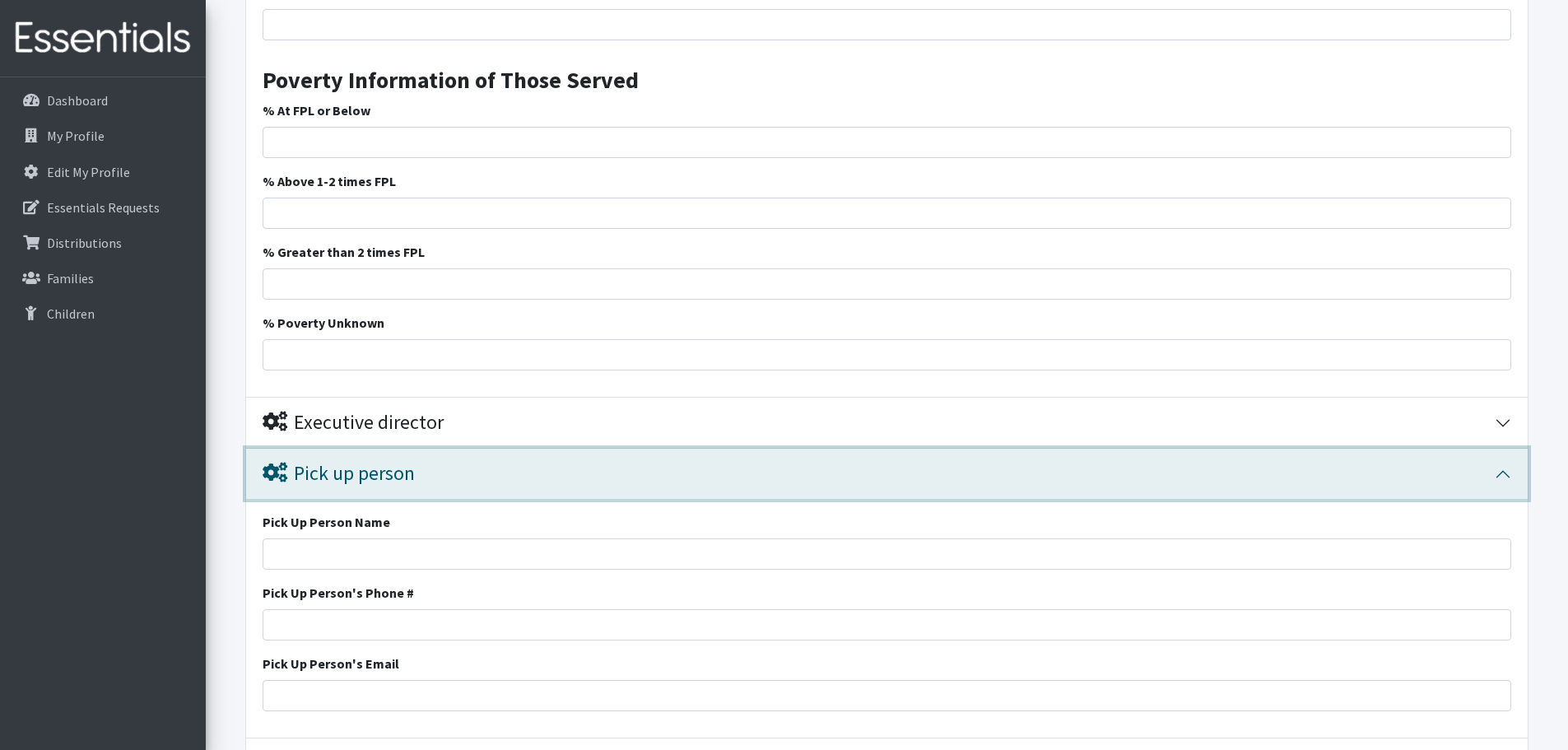
scroll to position [2799, 0]
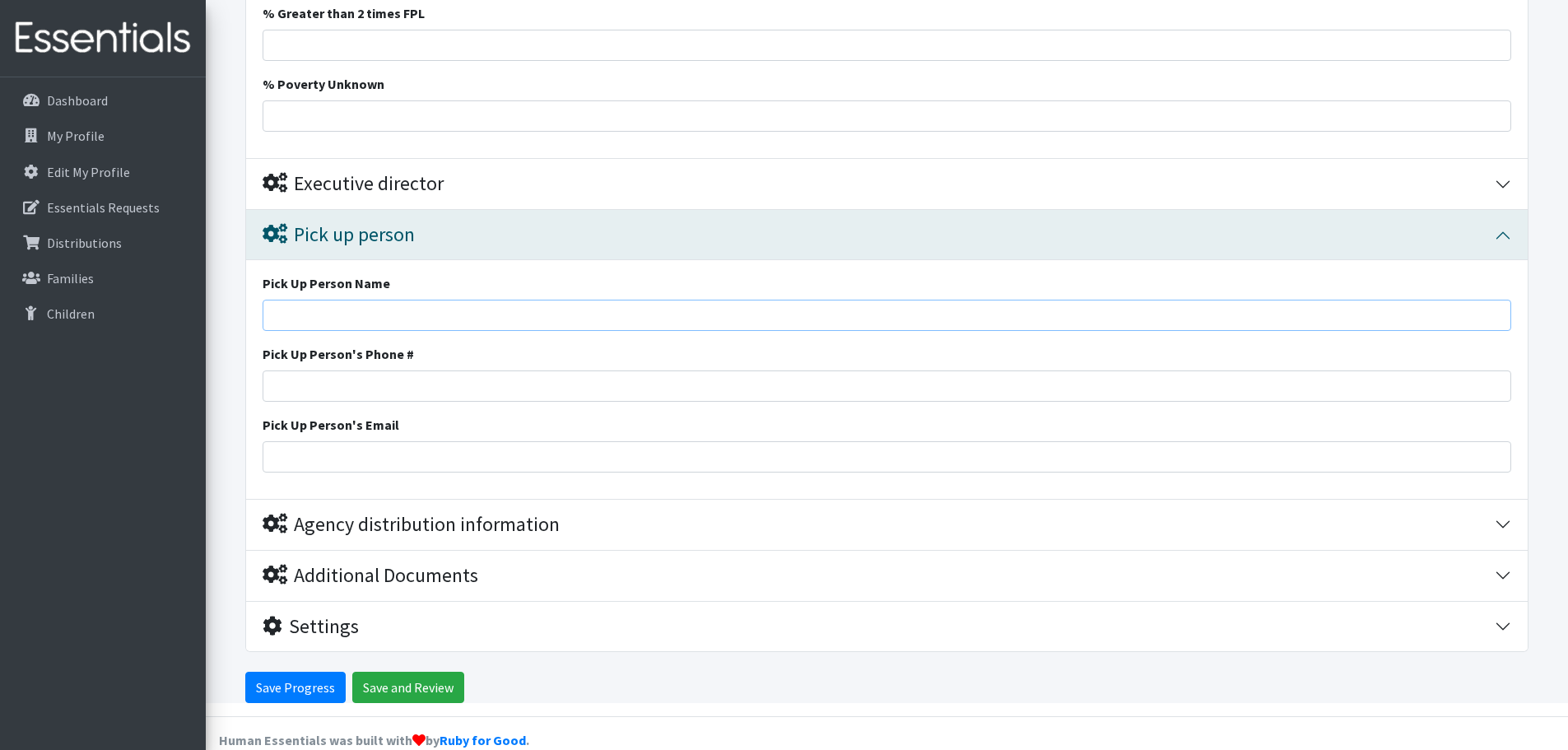
click at [365, 300] on input "Pick Up Person Name" at bounding box center [887, 315] width 1249 height 31
type input "[PERSON_NAME]"
type input "[PHONE_NUMBER]"
type input "[EMAIL_ADDRESS][DOMAIN_NAME]"
click at [639, 455] on div "Pick Up Person Name Jill Burgin Pick Up Person's Phone # 843-973-3253 Pick Up P…" at bounding box center [887, 379] width 1282 height 239
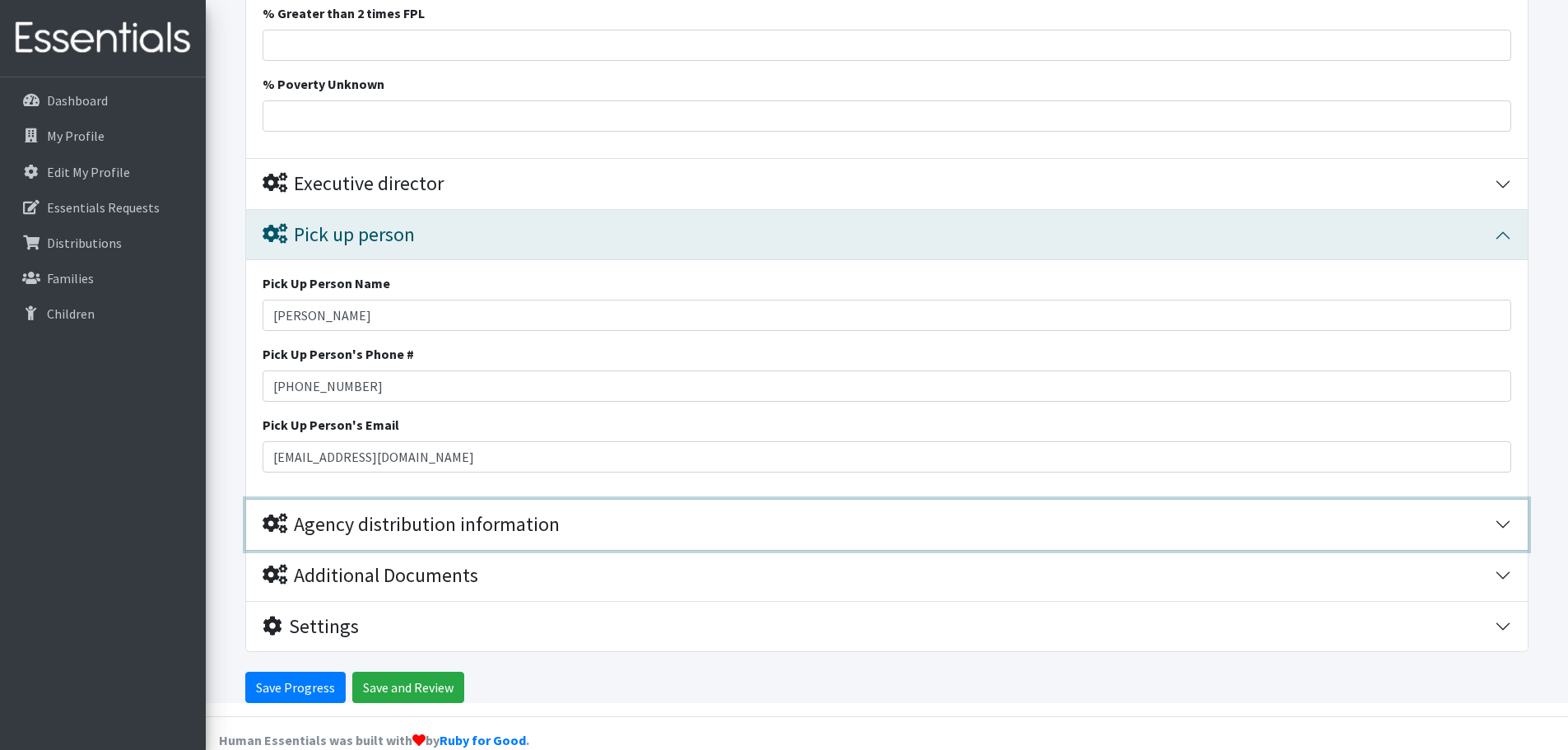
click at [561, 513] on div "Agency distribution information" at bounding box center [878, 525] width 1232 height 24
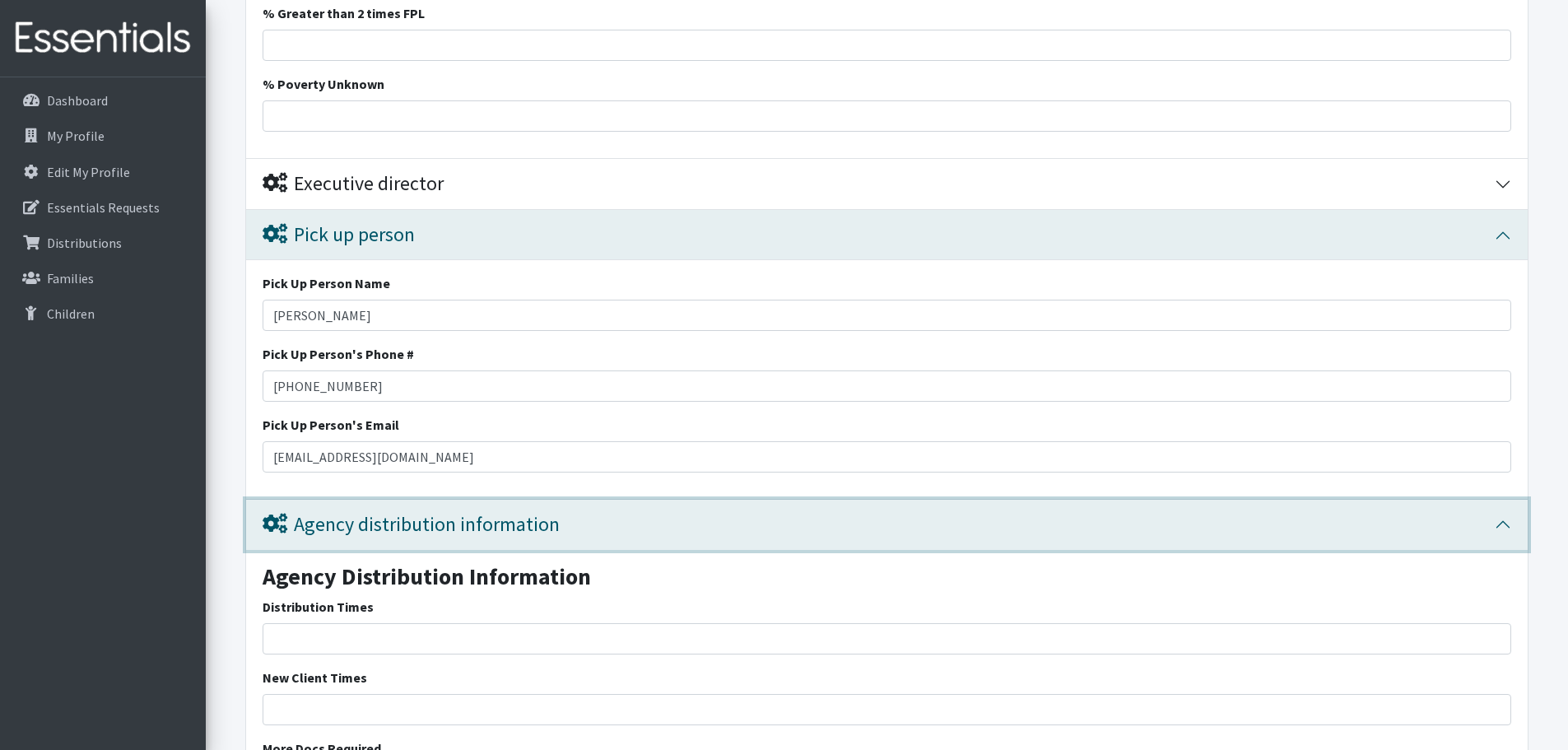
scroll to position [3073, 0]
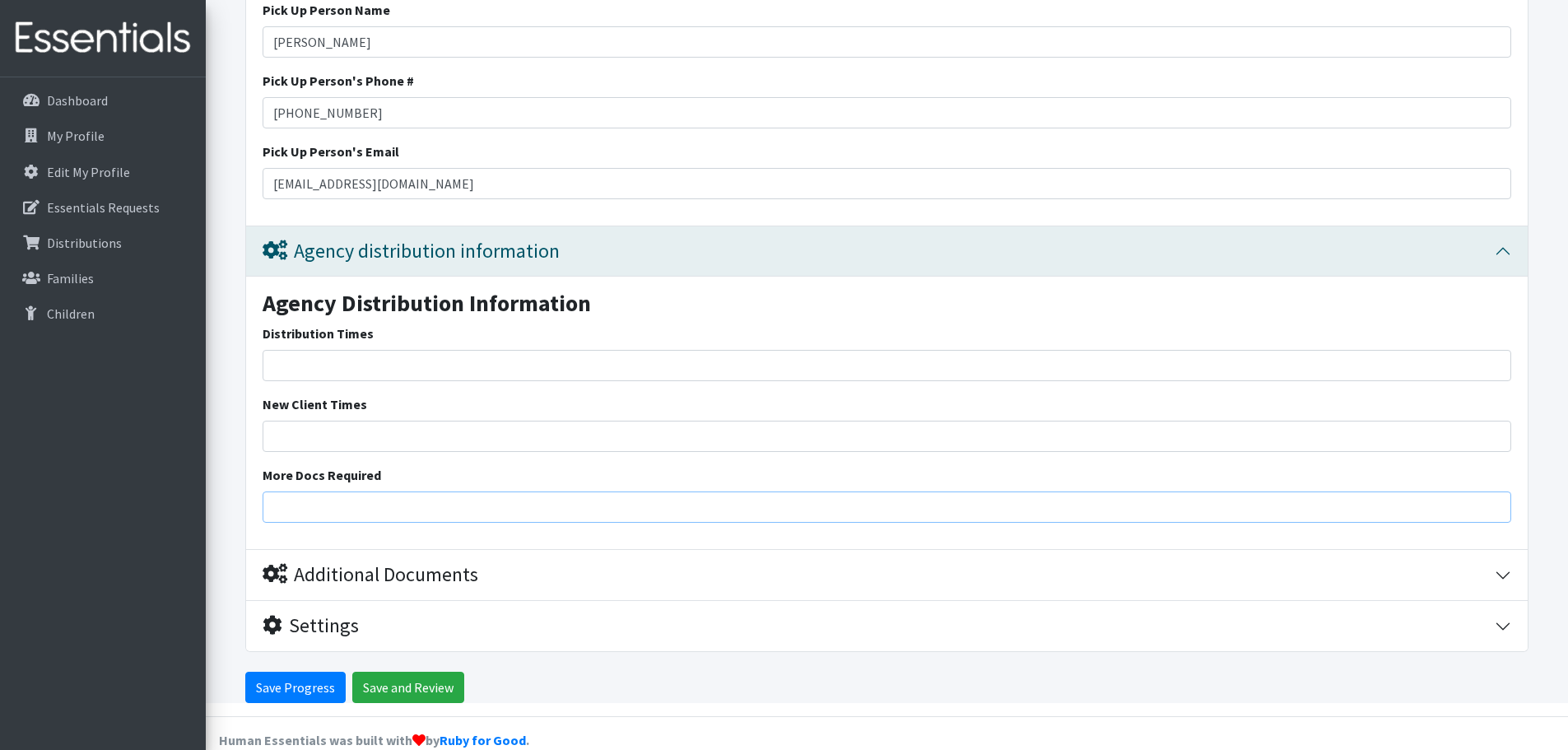
click at [560, 492] on input "More Docs Required" at bounding box center [887, 507] width 1249 height 31
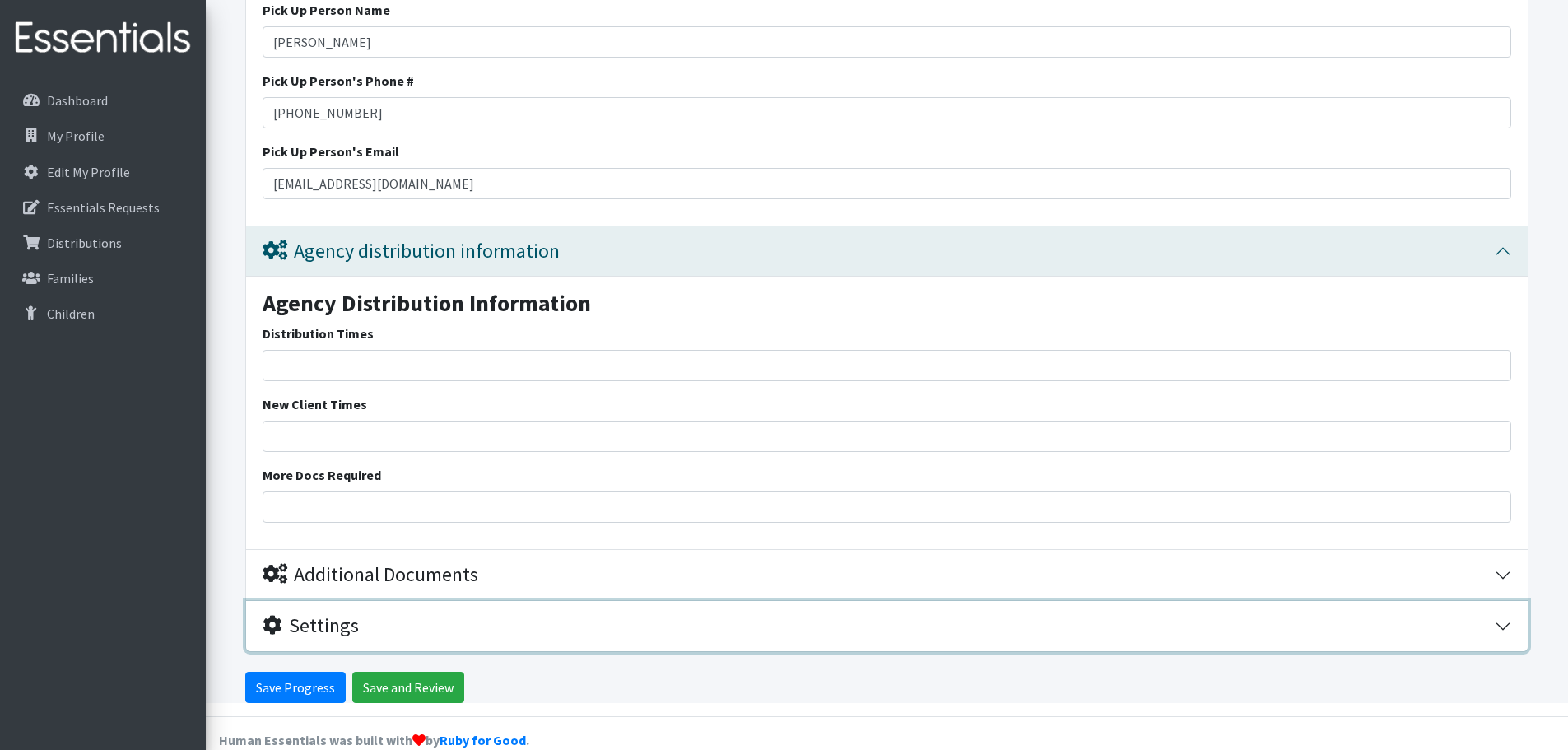
click at [340, 614] on div "Settings" at bounding box center [311, 625] width 96 height 24
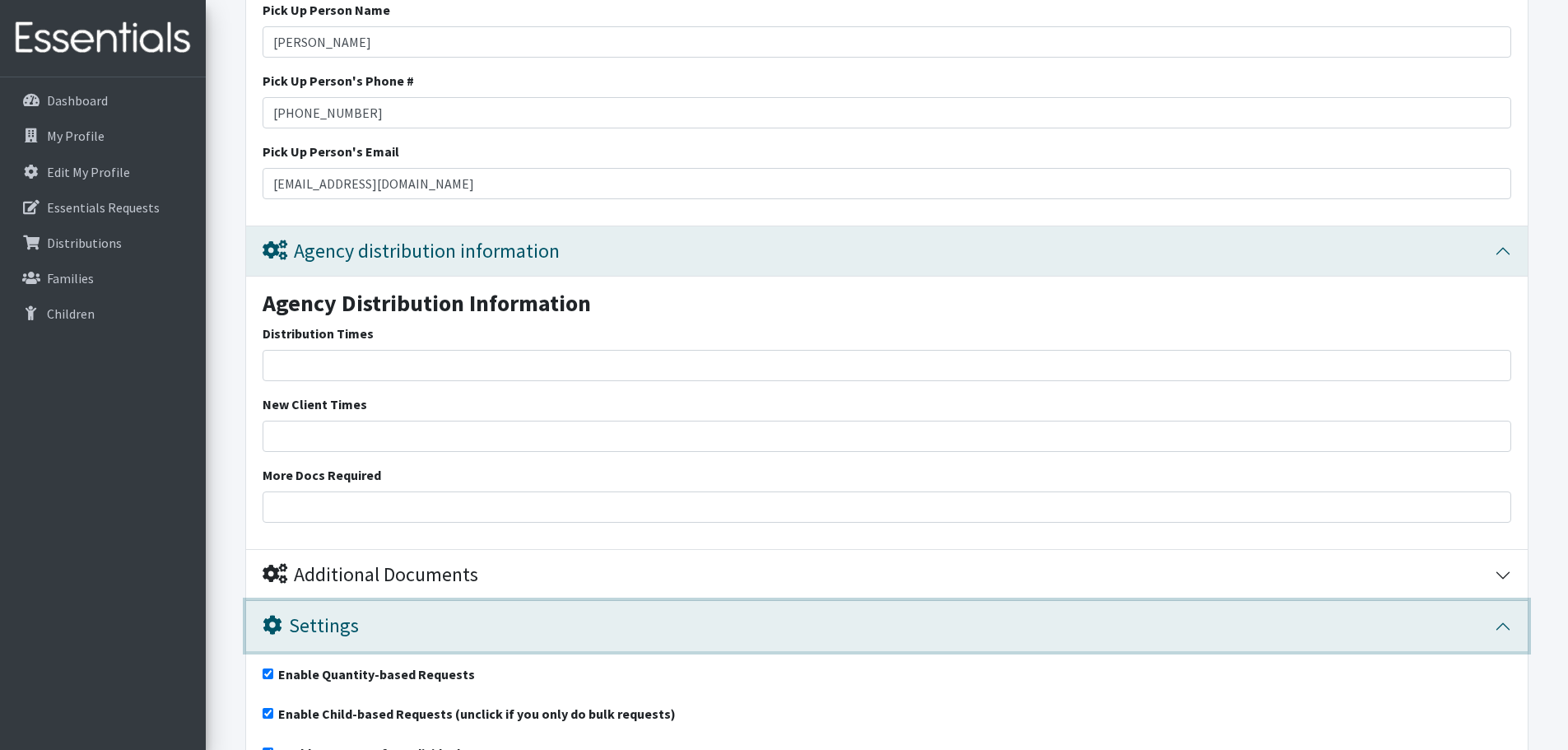
scroll to position [3217, 0]
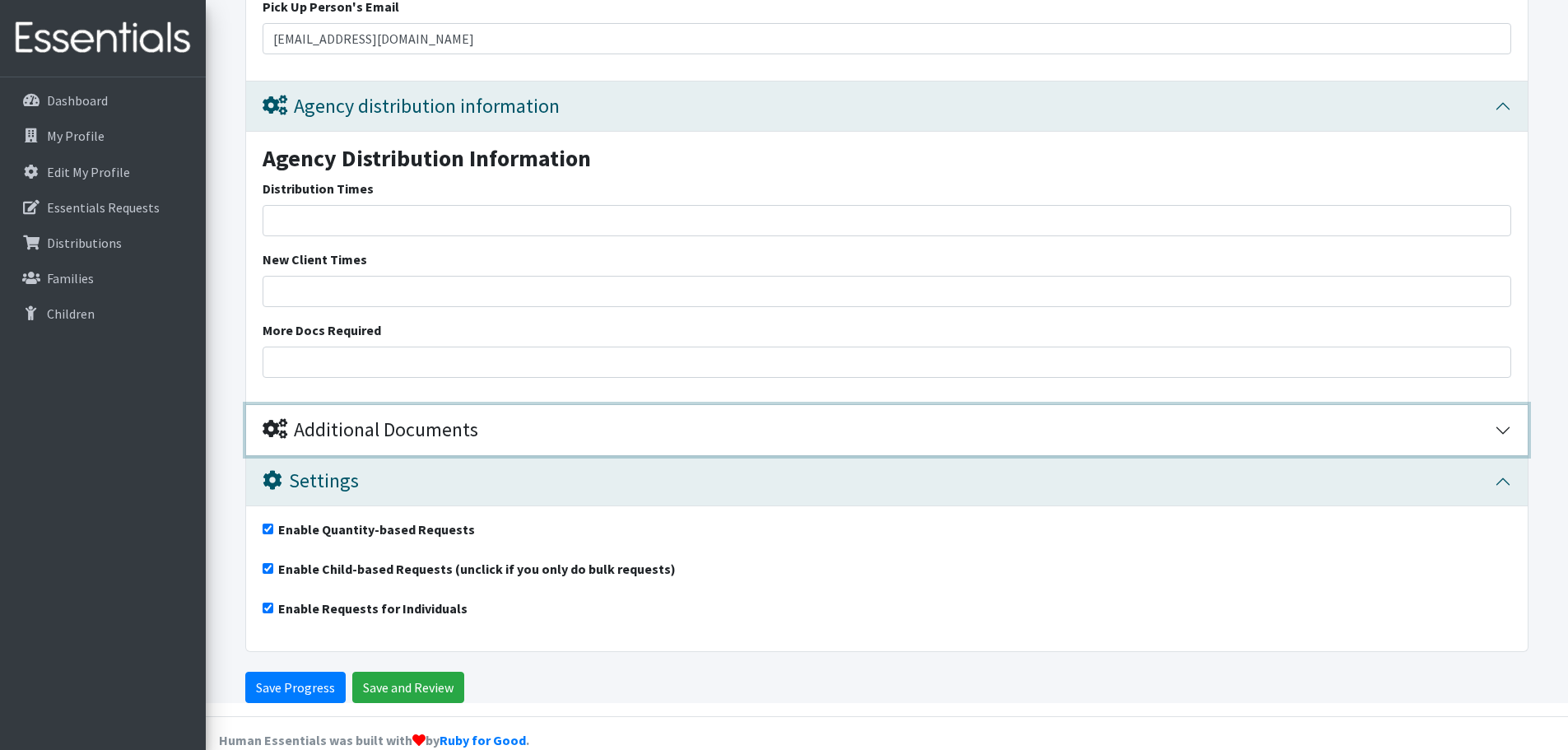
click at [361, 418] on div "Additional Documents" at bounding box center [370, 430] width 215 height 24
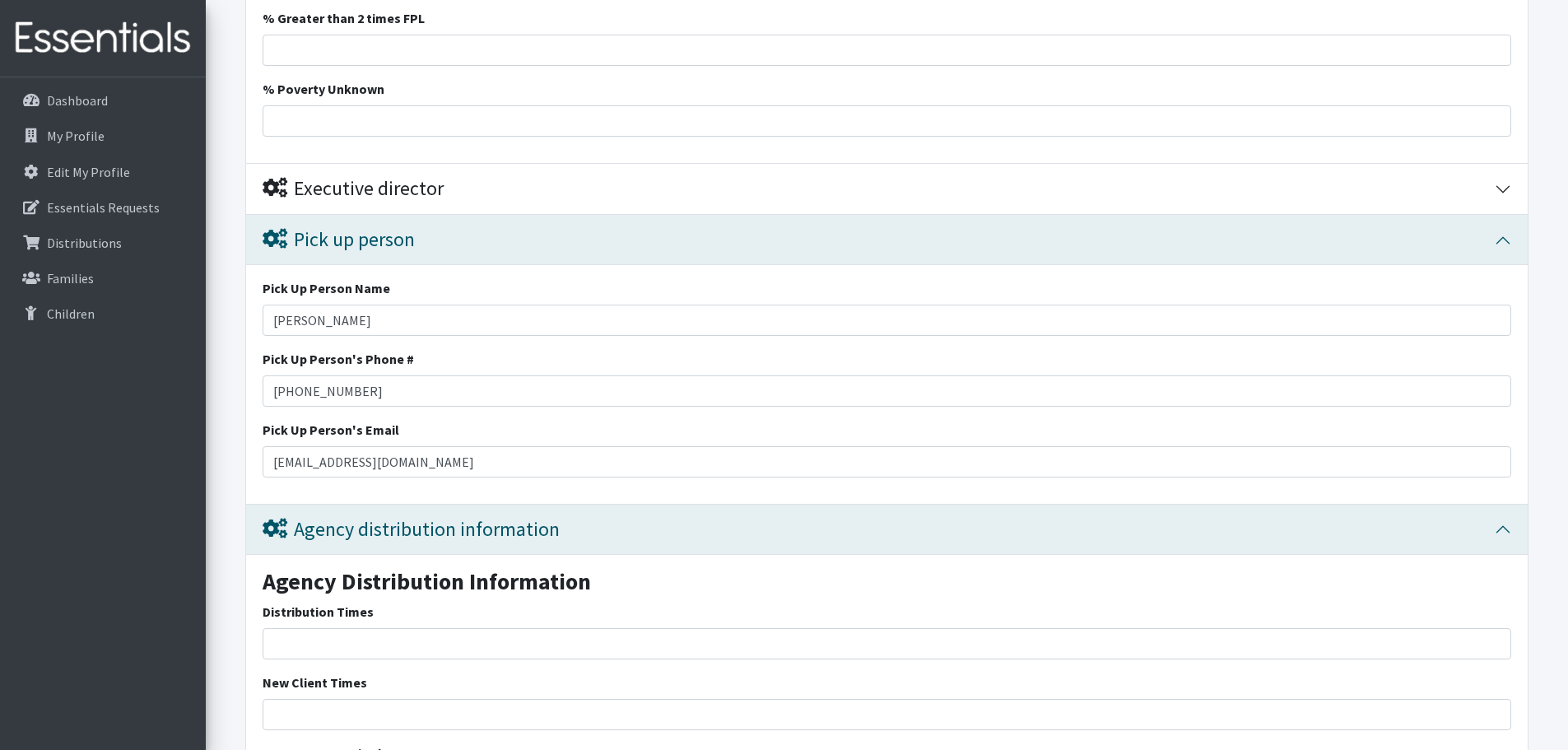
scroll to position [2712, 0]
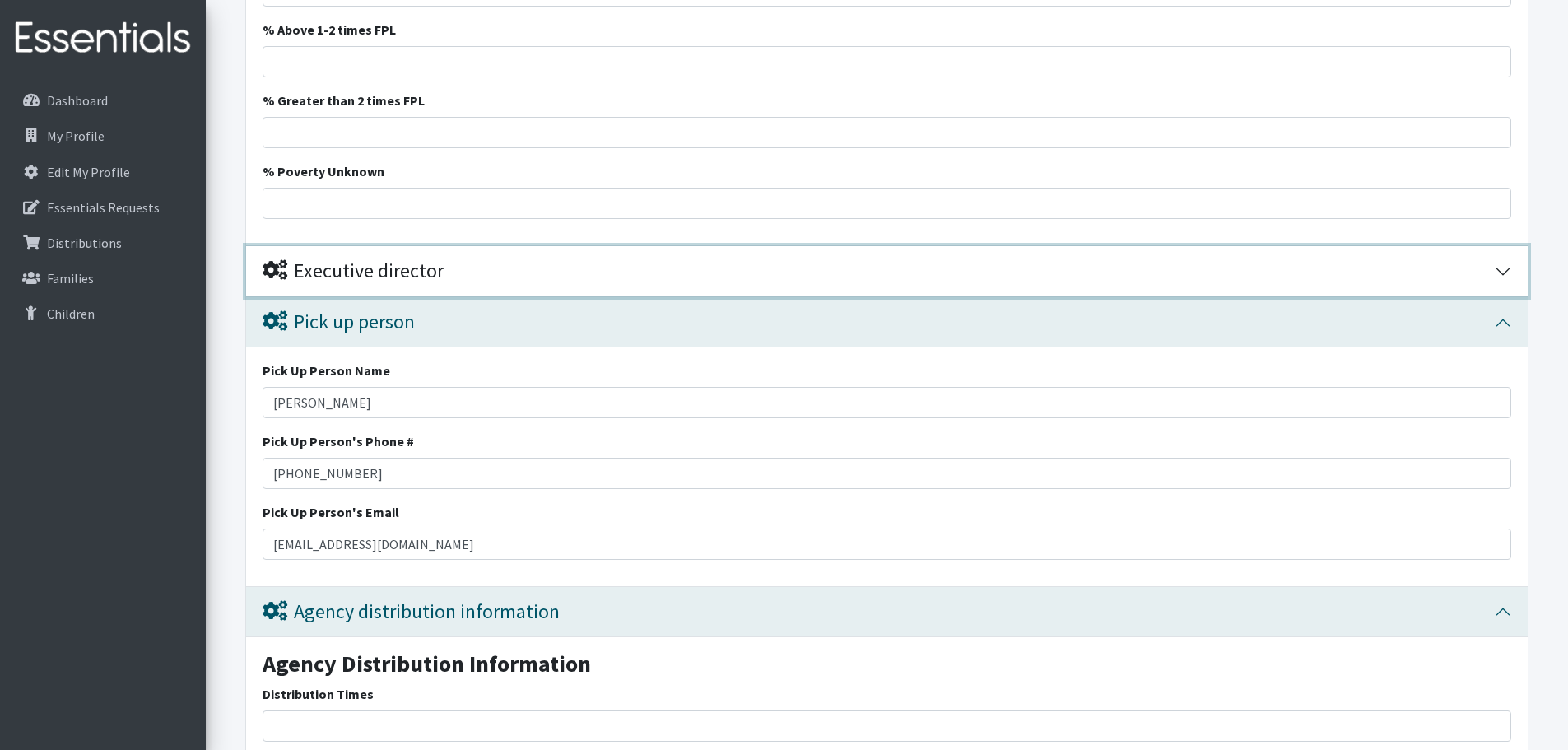
click at [384, 259] on div "Executive director" at bounding box center [353, 271] width 181 height 24
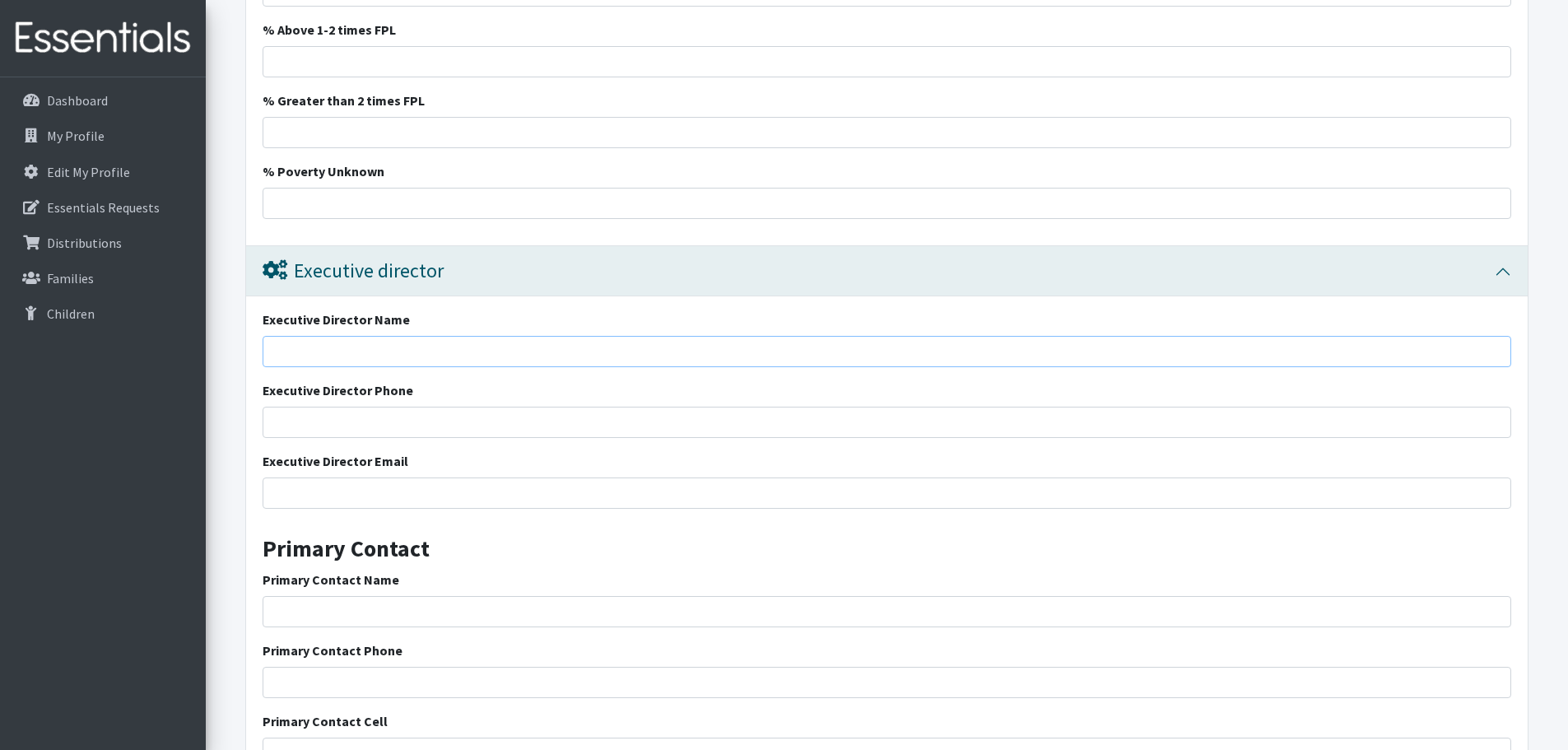
click at [356, 335] on input "Executive Director Name" at bounding box center [887, 351] width 1249 height 31
type input "[PERSON_NAME], executive Principal"
click at [344, 477] on input "Executive Director Email" at bounding box center [887, 493] width 1249 height 31
type input "[EMAIL_ADDRESS][DOMAIN_NAME]"
click at [444, 527] on h3 "Primary Contact" at bounding box center [887, 542] width 1249 height 41
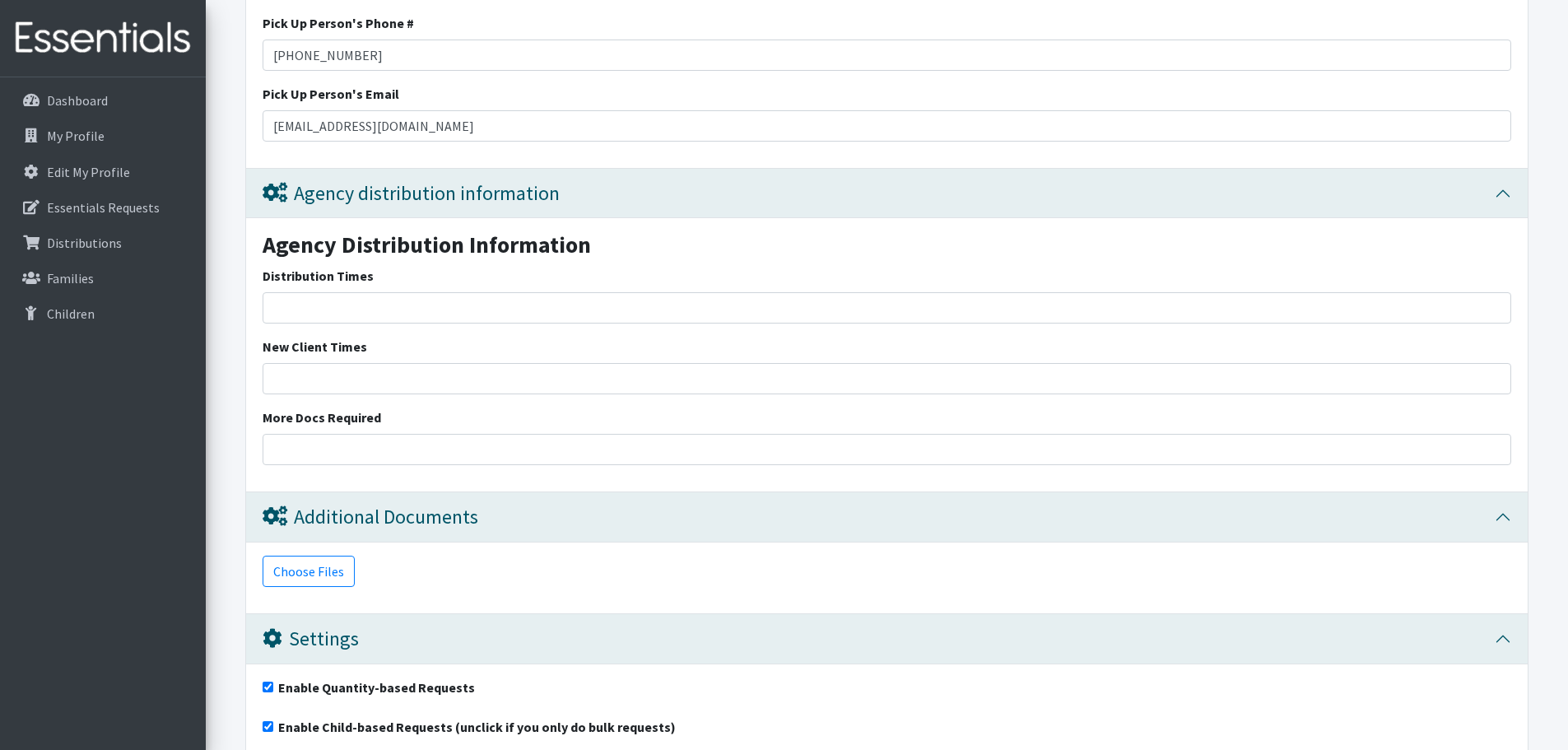
scroll to position [3857, 0]
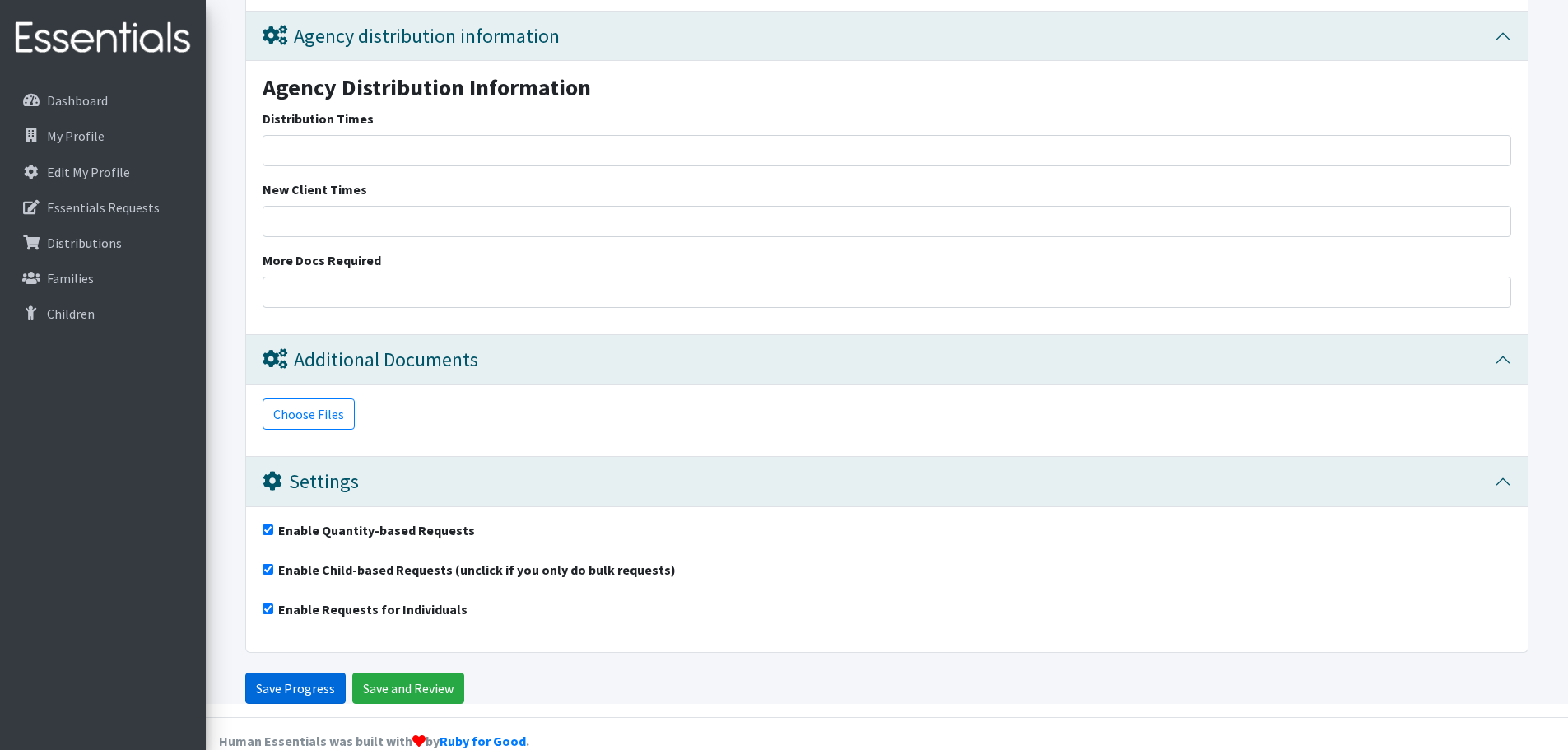
click at [310, 673] on input "Save Progress" at bounding box center [295, 688] width 100 height 31
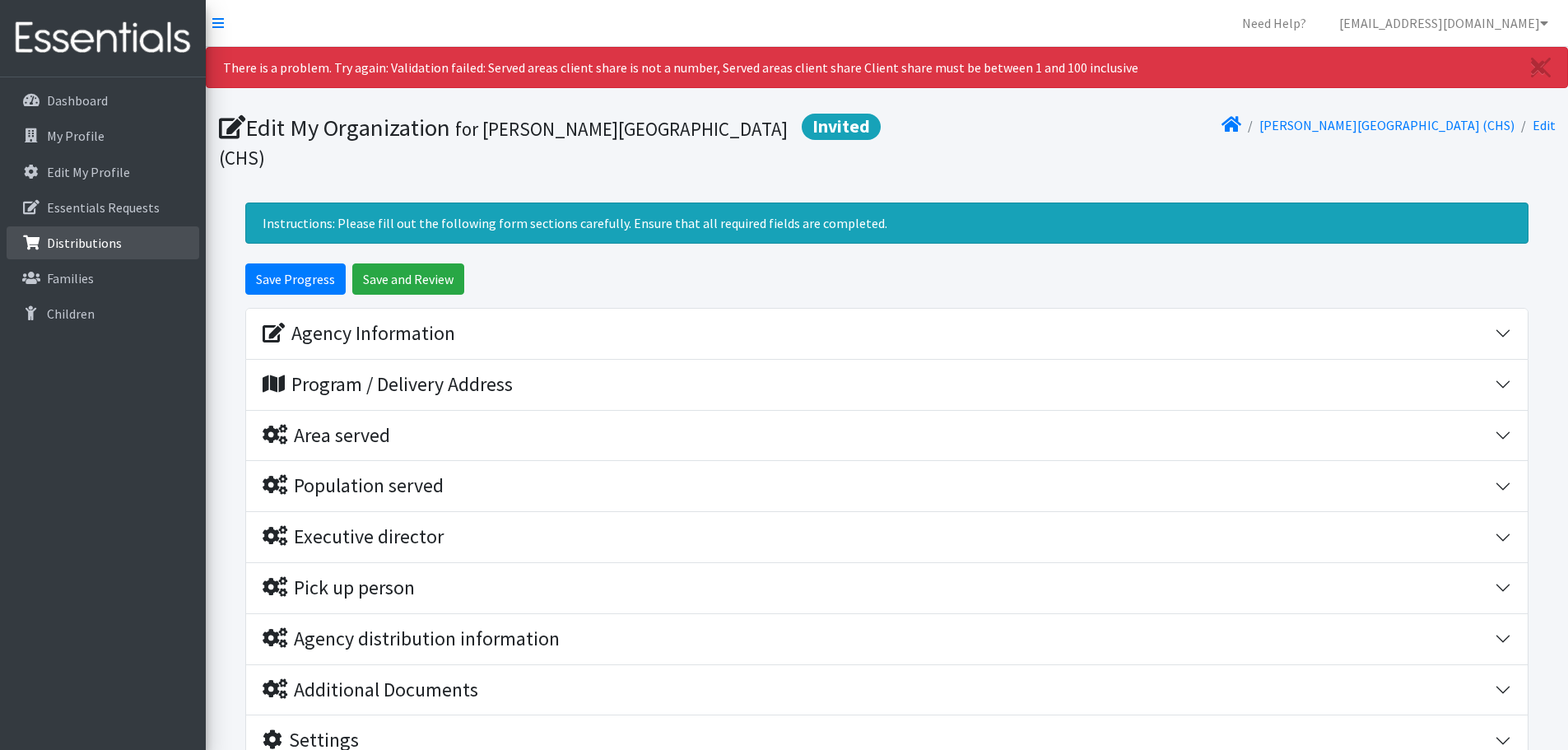
click at [83, 238] on p "Distributions" at bounding box center [85, 243] width 75 height 16
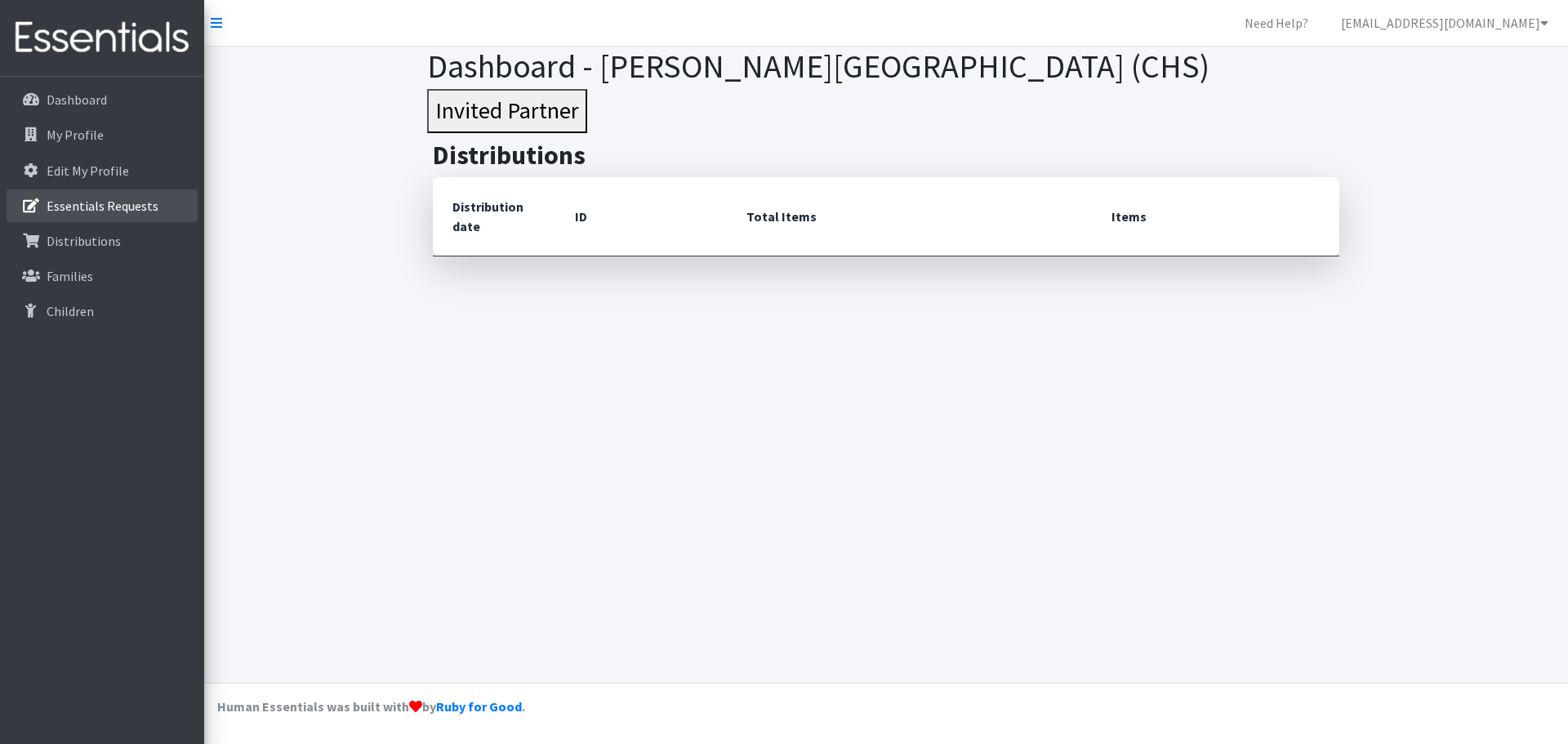
click at [106, 193] on link "Essentials Requests" at bounding box center [102, 206] width 191 height 32
